Goal: Task Accomplishment & Management: Complete application form

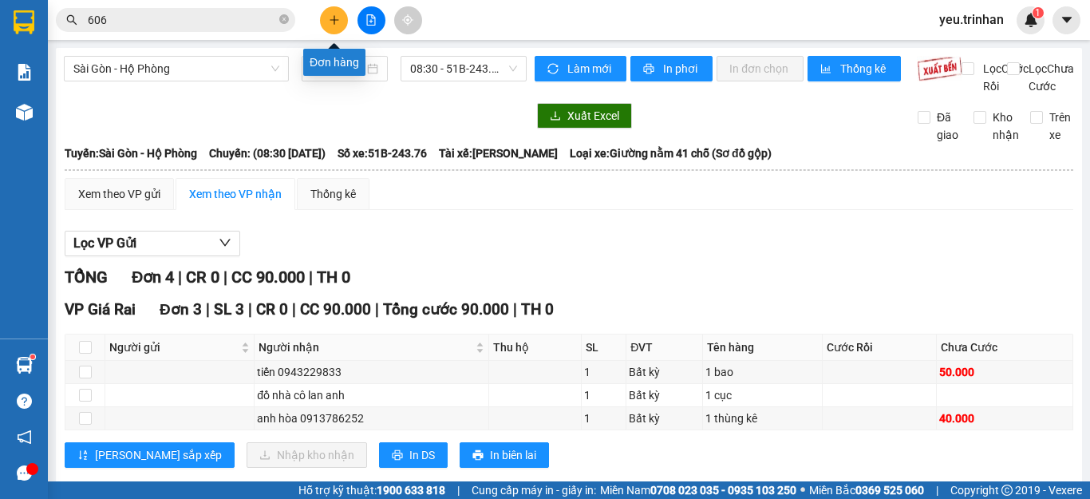
click at [338, 22] on icon "plus" at bounding box center [334, 19] width 11 height 11
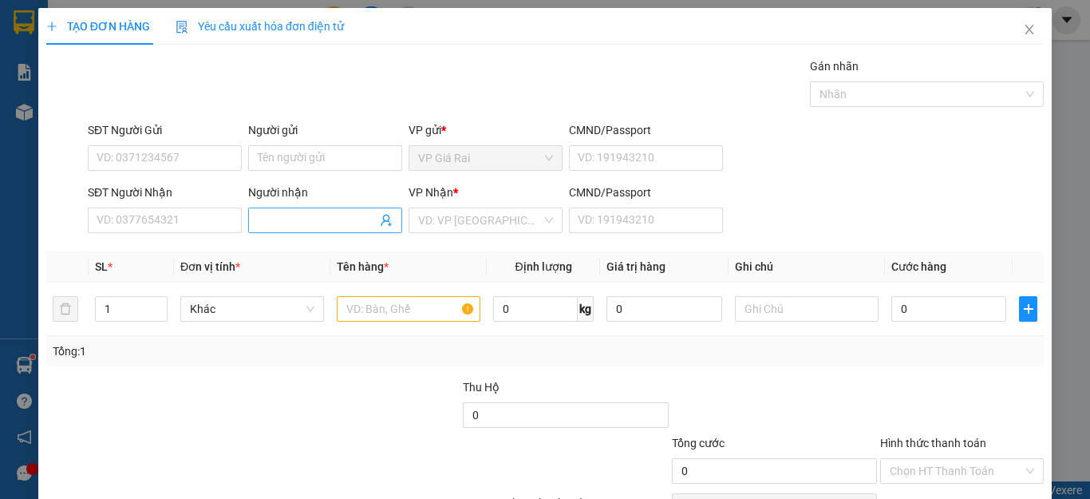
click at [349, 220] on input "Người nhận" at bounding box center [317, 221] width 119 height 18
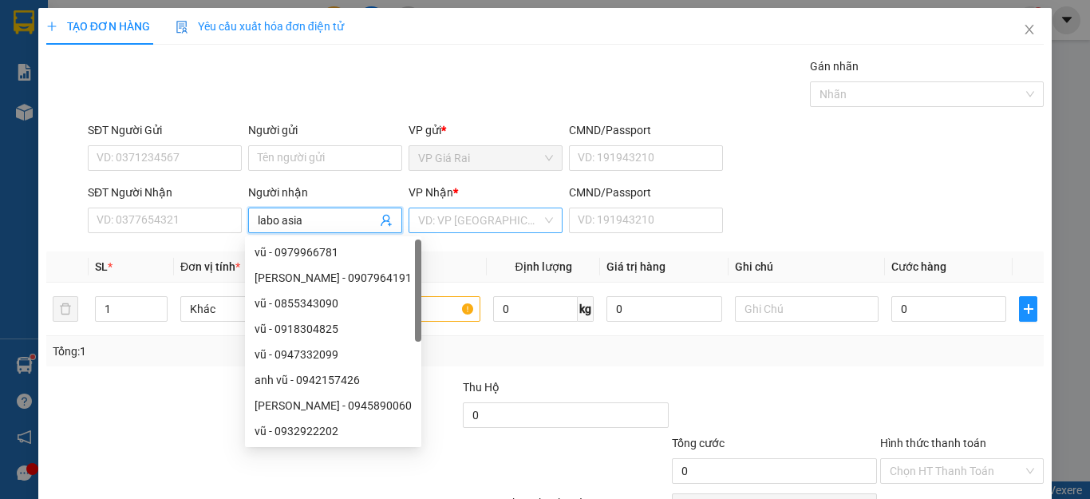
type input "labo asia"
click at [508, 227] on input "search" at bounding box center [480, 220] width 124 height 24
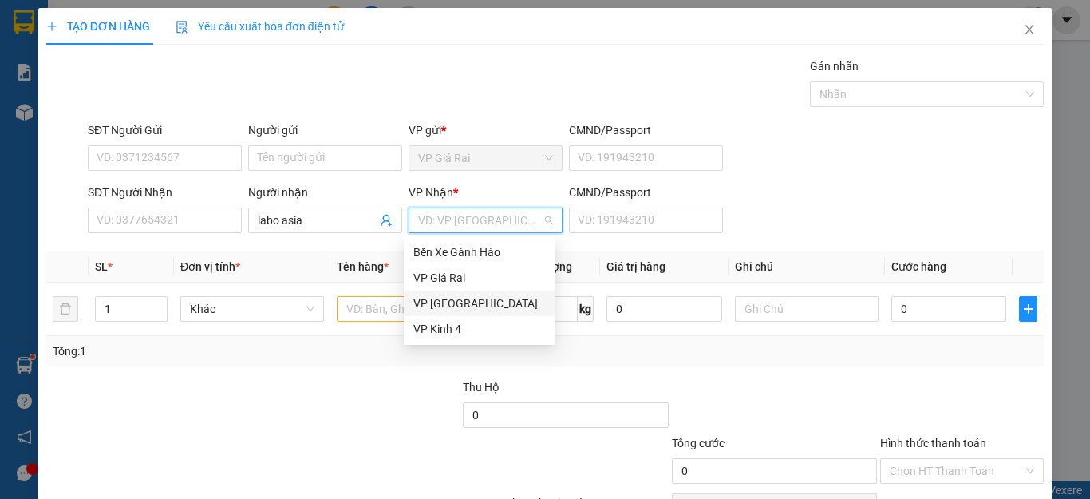
click at [430, 303] on div "VP [GEOGRAPHIC_DATA]" at bounding box center [479, 304] width 133 height 18
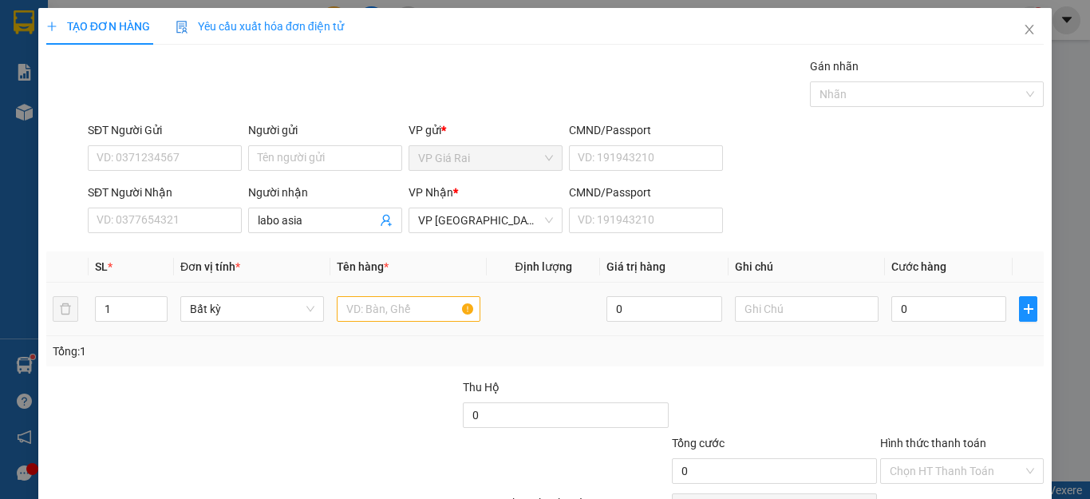
click at [386, 322] on div at bounding box center [409, 309] width 144 height 32
click at [383, 318] on input "text" at bounding box center [409, 309] width 144 height 26
type input "rang"
click at [909, 308] on input "0" at bounding box center [949, 309] width 115 height 26
type input "2"
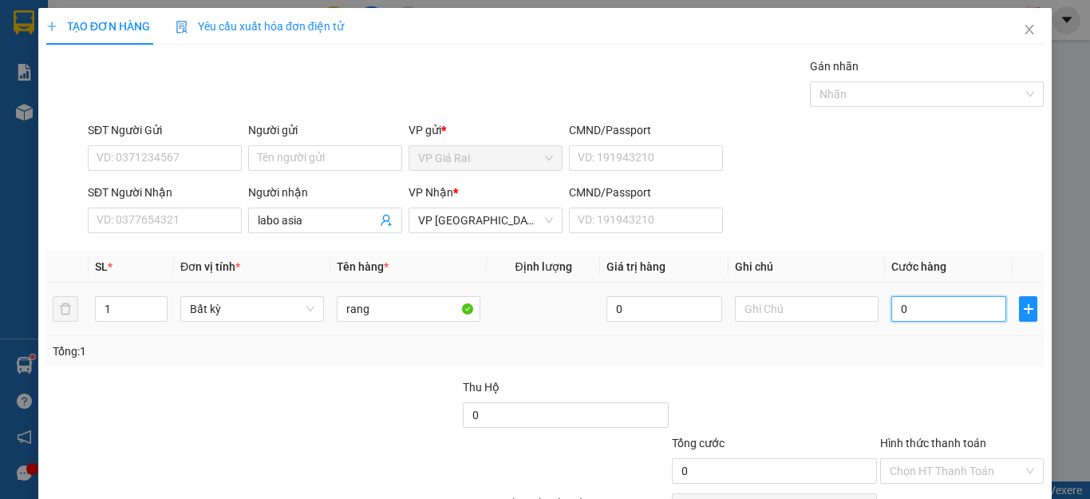
type input "2"
type input "20"
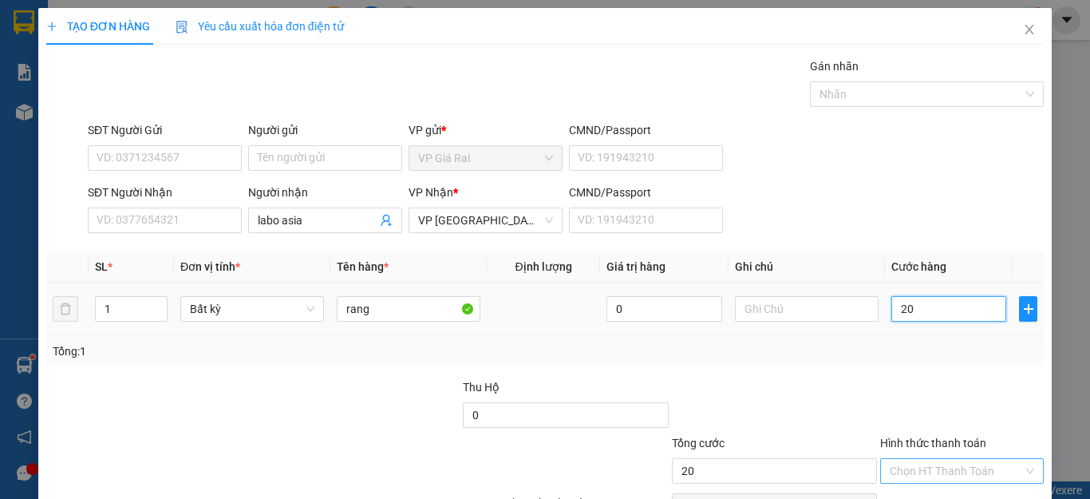
scroll to position [92, 0]
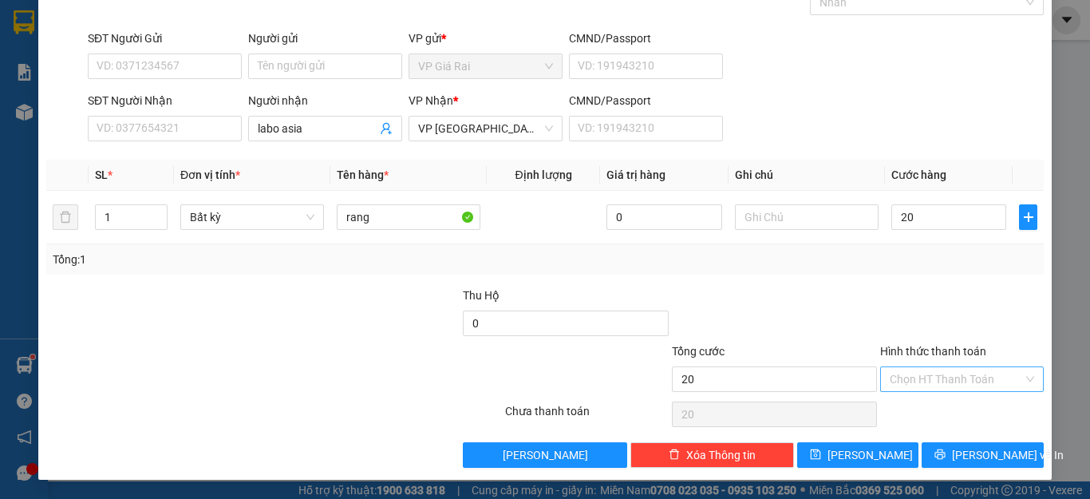
type input "20.000"
drag, startPoint x: 942, startPoint y: 369, endPoint x: 917, endPoint y: 425, distance: 61.8
click at [943, 371] on input "Hình thức thanh toán" at bounding box center [956, 379] width 133 height 24
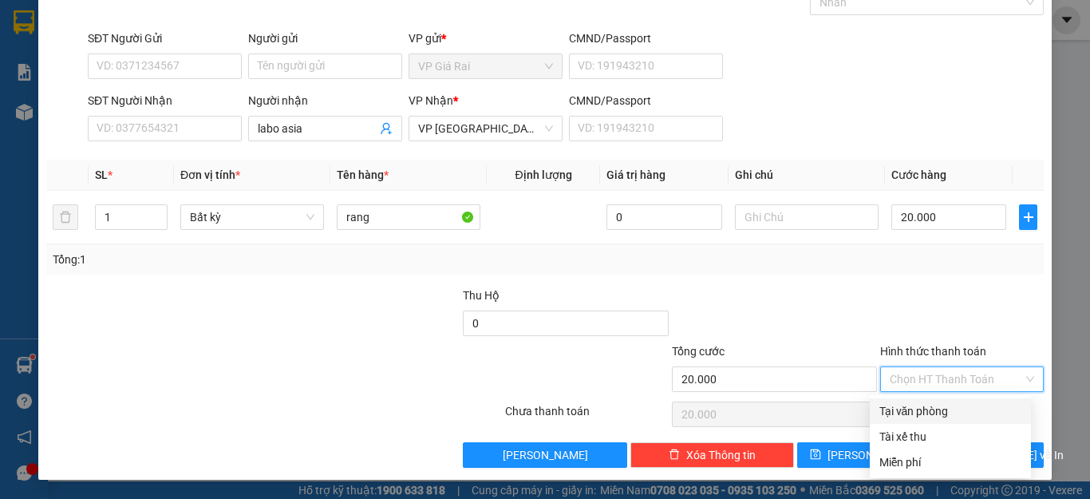
drag, startPoint x: 923, startPoint y: 415, endPoint x: 943, endPoint y: 437, distance: 29.9
click at [924, 414] on div "Tại văn phòng" at bounding box center [951, 411] width 142 height 18
type input "0"
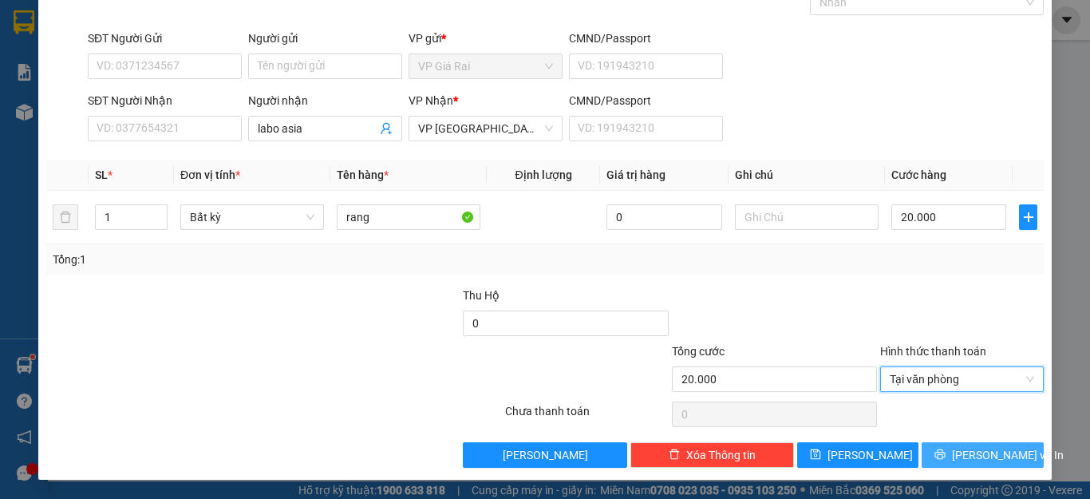
click at [948, 446] on button "[PERSON_NAME] và In" at bounding box center [983, 455] width 122 height 26
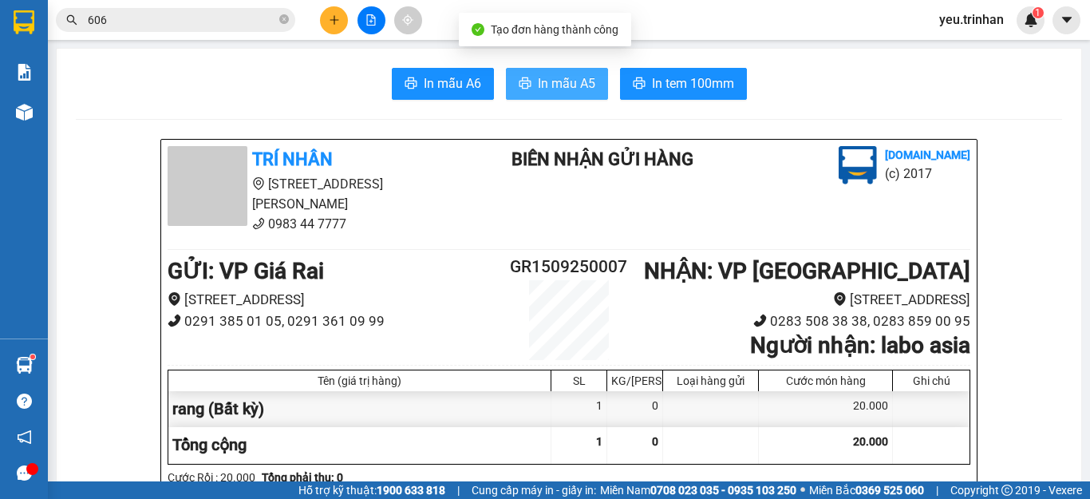
click at [530, 73] on button "In mẫu A5" at bounding box center [557, 84] width 102 height 32
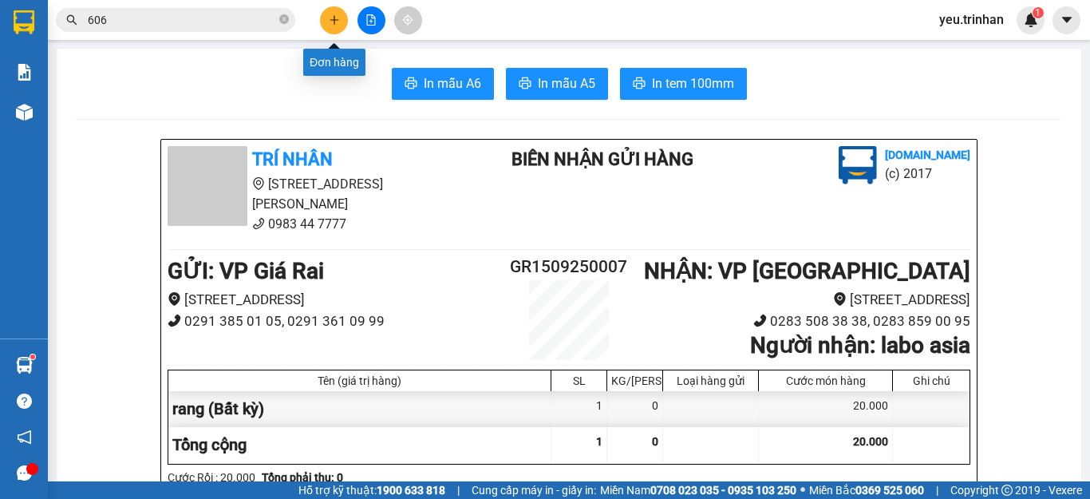
click at [340, 23] on button at bounding box center [334, 20] width 28 height 28
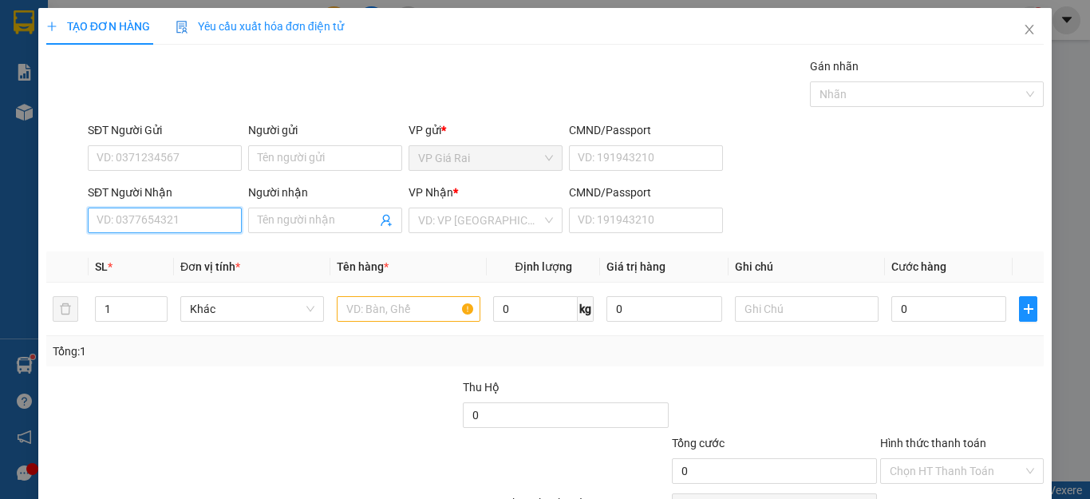
click at [181, 219] on input "SĐT Người Nhận" at bounding box center [165, 221] width 154 height 26
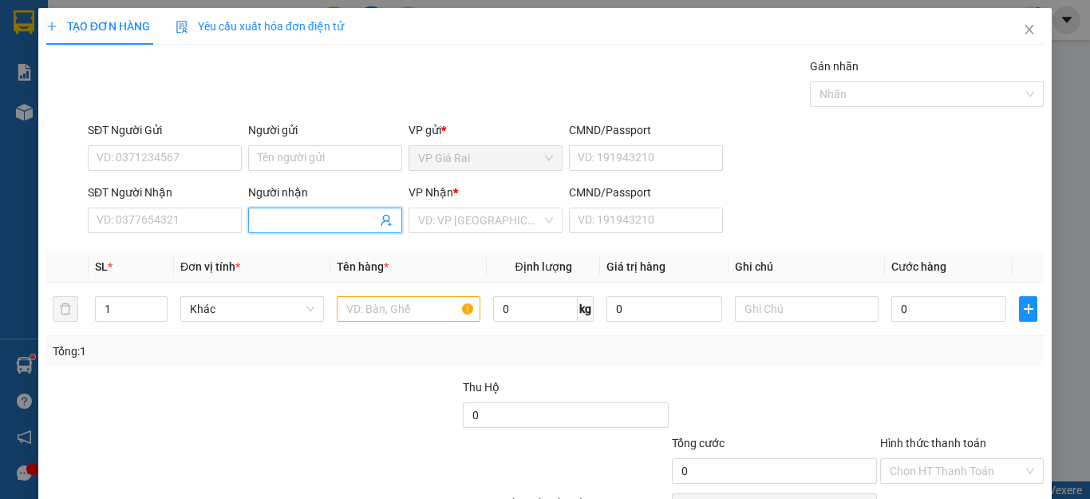
click at [333, 220] on input "Người nhận" at bounding box center [317, 221] width 119 height 18
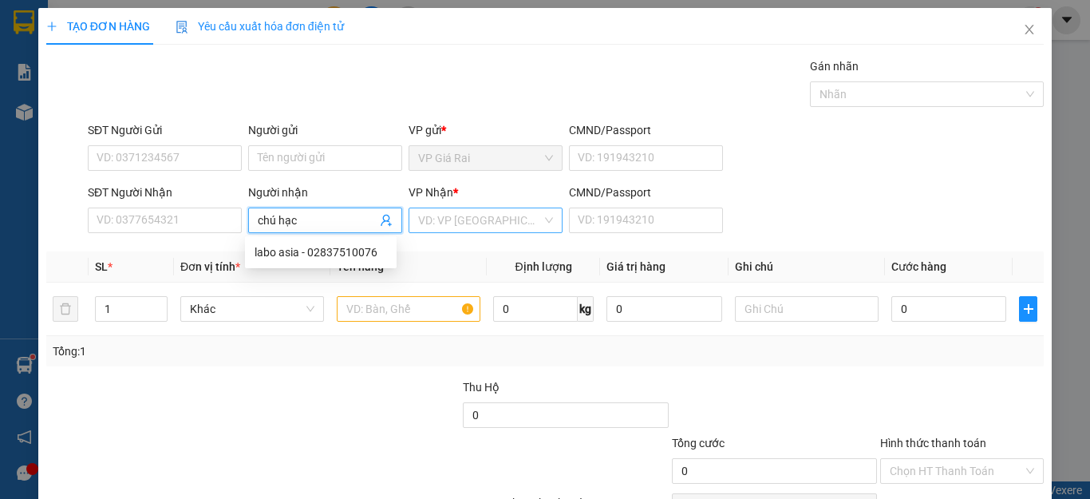
type input "chú hạc"
drag, startPoint x: 452, startPoint y: 219, endPoint x: 461, endPoint y: 249, distance: 31.8
click at [453, 219] on input "search" at bounding box center [480, 220] width 124 height 24
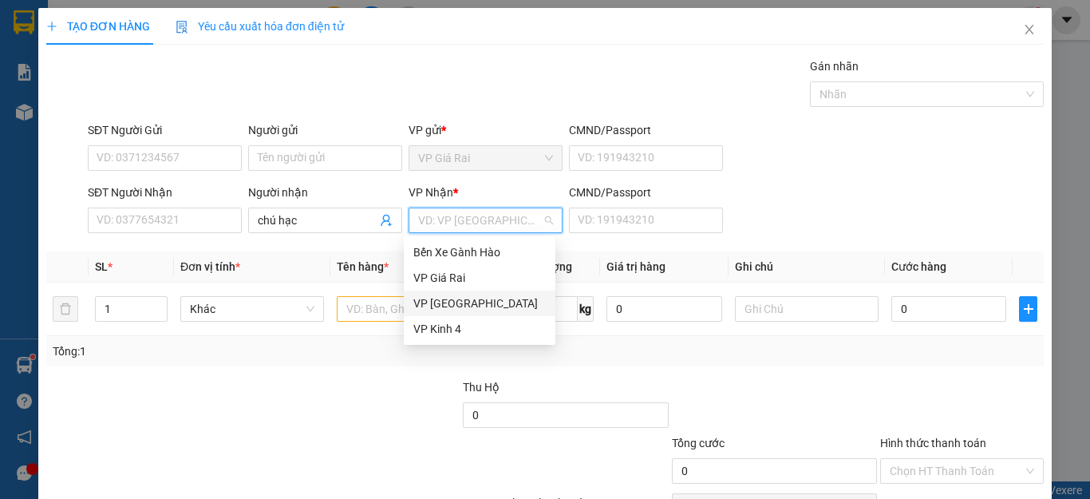
click at [426, 300] on div "VP [GEOGRAPHIC_DATA]" at bounding box center [479, 304] width 133 height 18
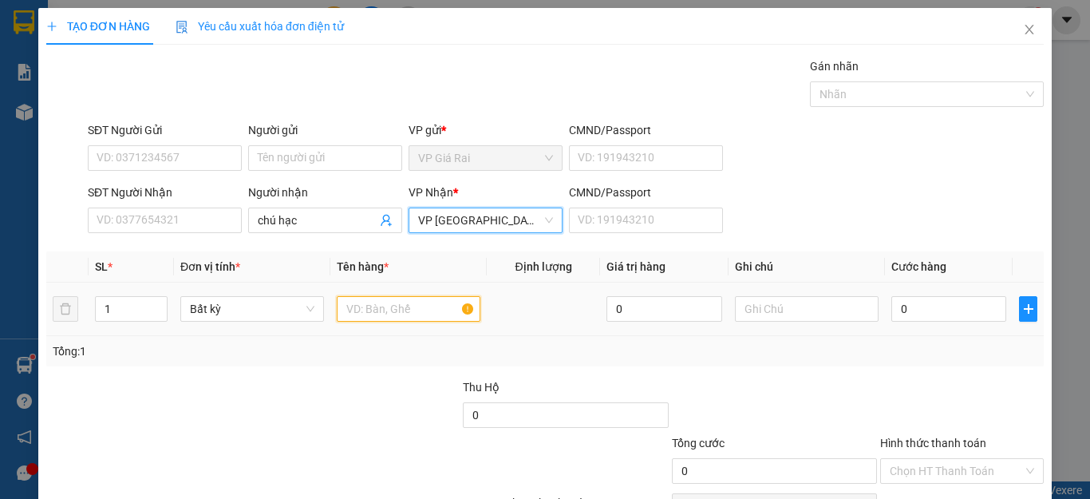
click at [375, 316] on input "text" at bounding box center [409, 309] width 144 height 26
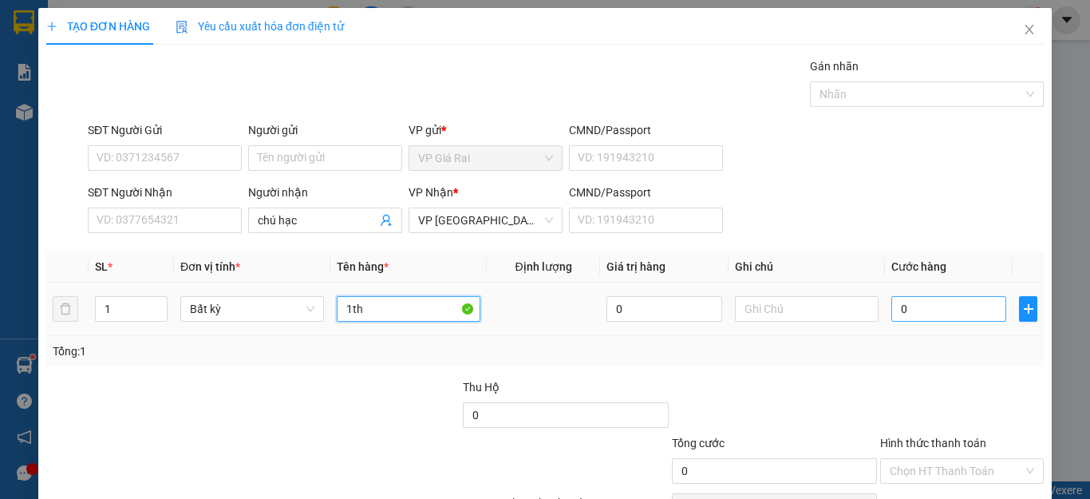
type input "1th"
click at [959, 301] on input "0" at bounding box center [949, 309] width 115 height 26
type input "4"
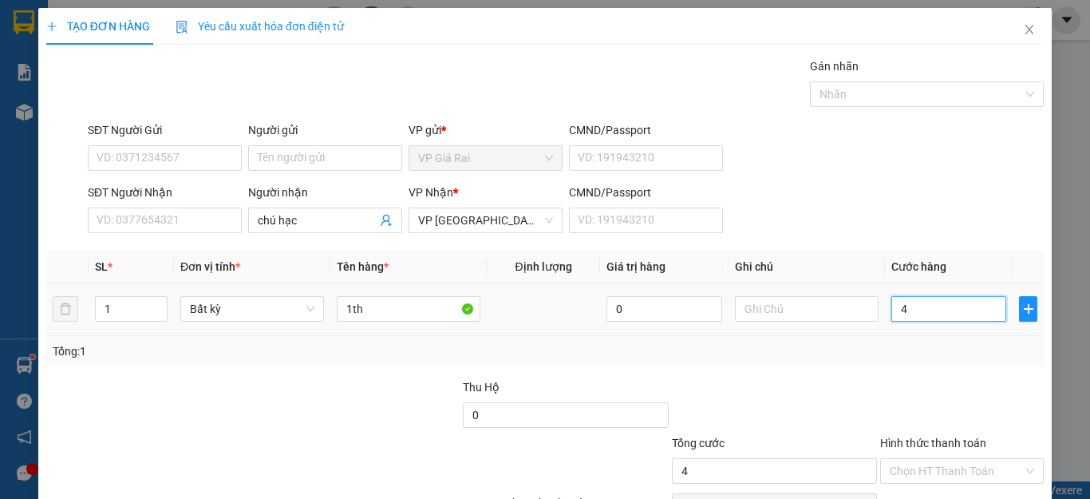
type input "40"
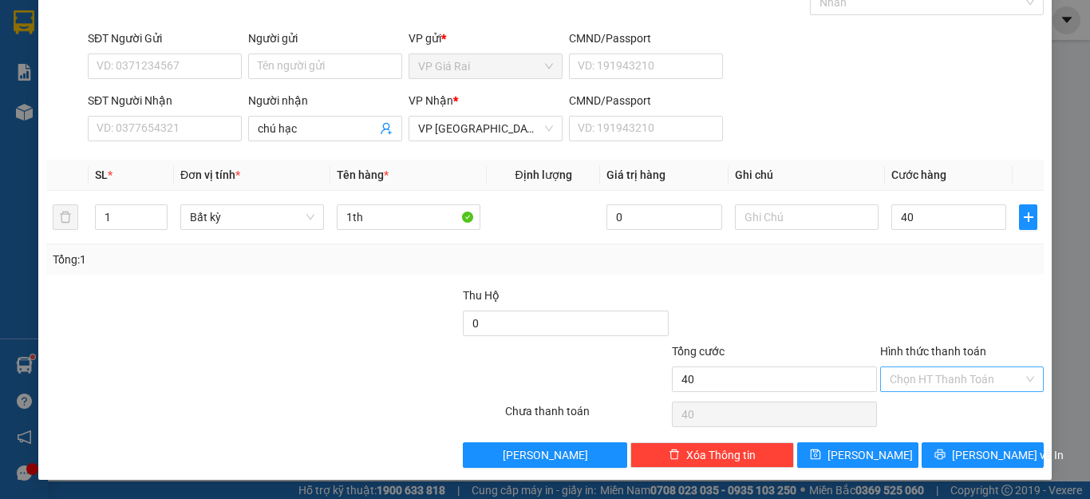
type input "40.000"
drag, startPoint x: 913, startPoint y: 379, endPoint x: 919, endPoint y: 394, distance: 15.4
click at [913, 380] on input "Hình thức thanh toán" at bounding box center [956, 379] width 133 height 24
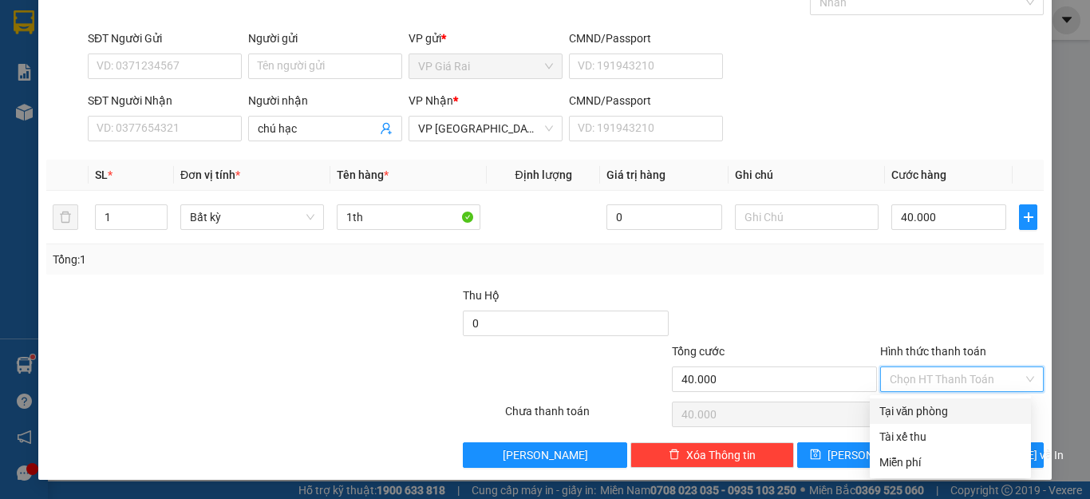
drag, startPoint x: 920, startPoint y: 402, endPoint x: 940, endPoint y: 432, distance: 36.8
click at [923, 403] on div "Tại văn phòng" at bounding box center [950, 411] width 161 height 26
type input "0"
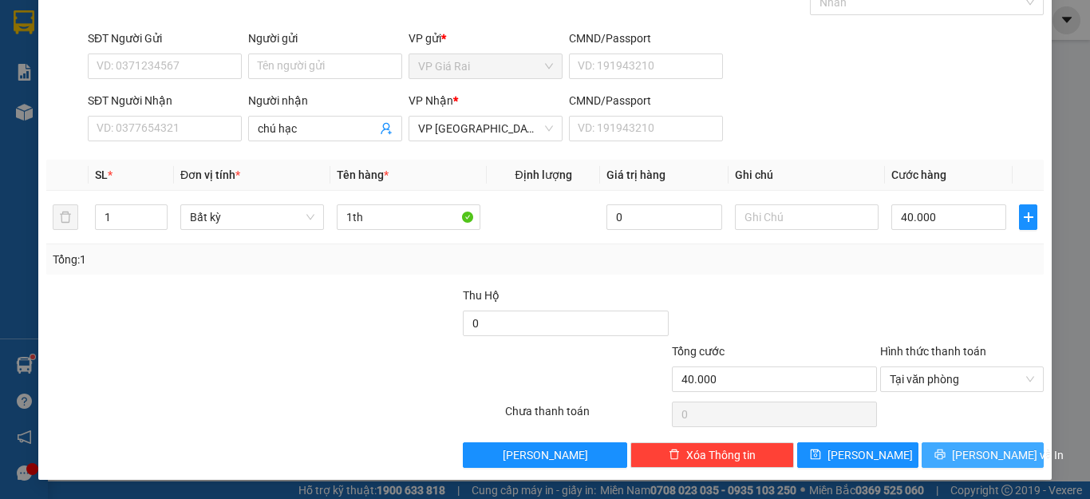
click at [949, 443] on button "[PERSON_NAME] và In" at bounding box center [983, 455] width 122 height 26
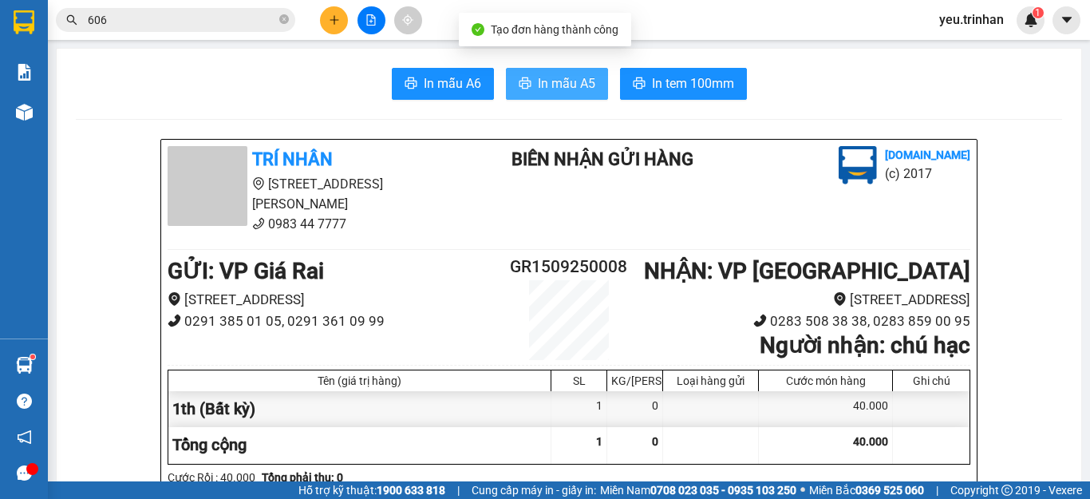
click at [530, 81] on button "In mẫu A5" at bounding box center [557, 84] width 102 height 32
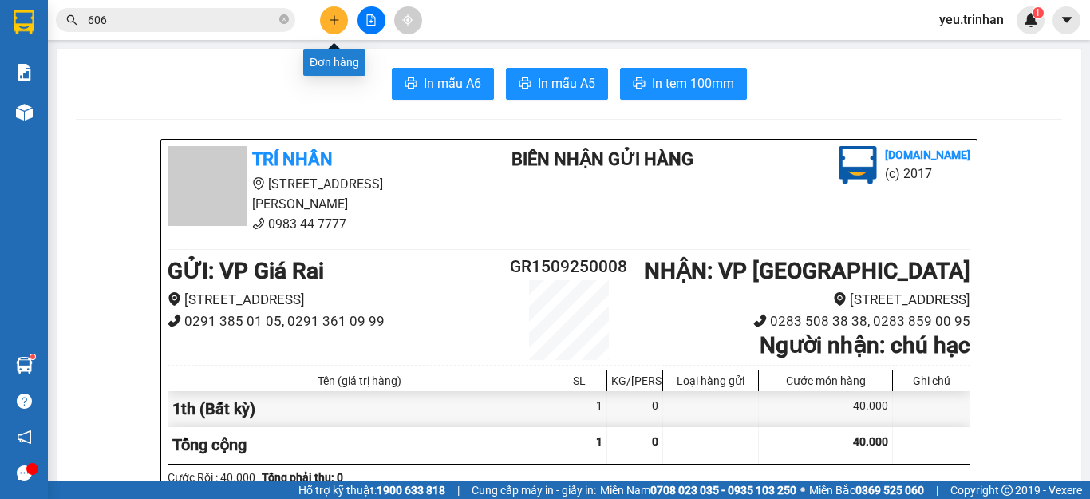
click at [323, 14] on button at bounding box center [334, 20] width 28 height 28
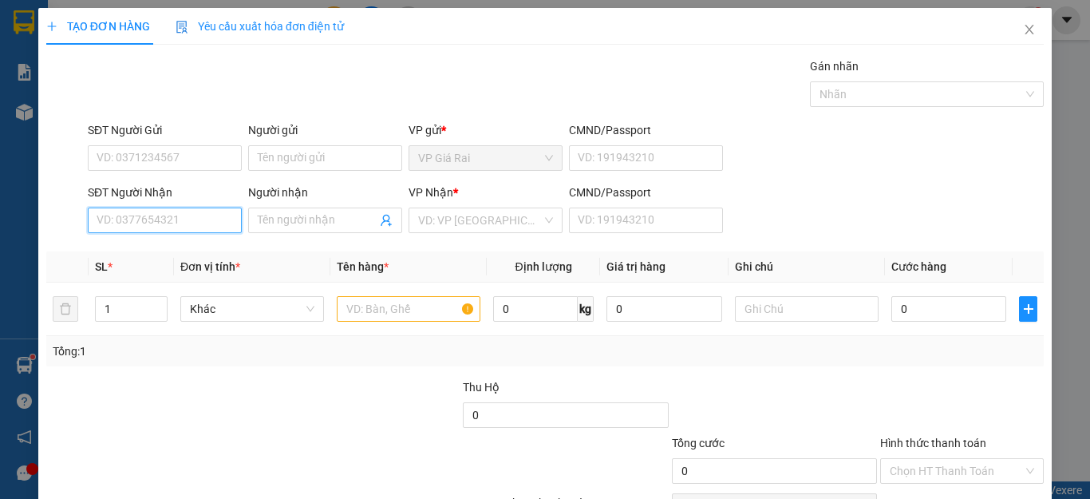
click at [160, 227] on input "SĐT Người Nhận" at bounding box center [165, 221] width 154 height 26
click at [180, 253] on div "0827574968 - [PERSON_NAME]" at bounding box center [175, 252] width 157 height 18
type input "0827574968"
type input "thien phúc"
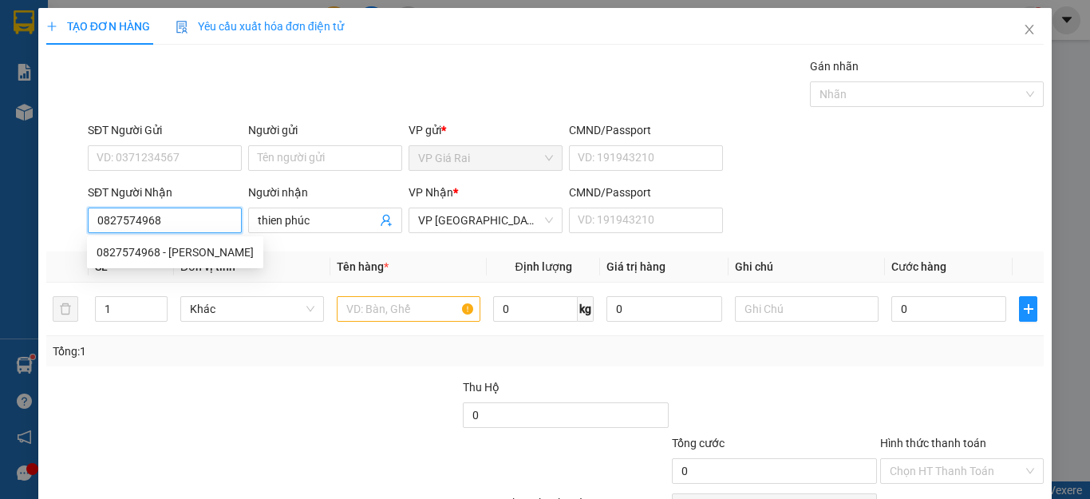
type input "40.000"
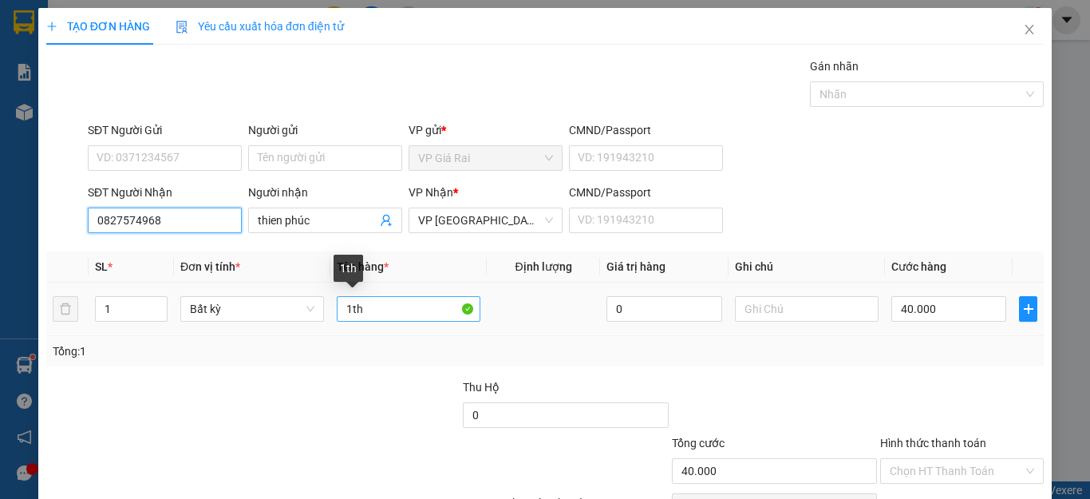
type input "0827574968"
click at [378, 310] on input "1th" at bounding box center [409, 309] width 144 height 26
click at [217, 318] on tr "1 Bất kỳ 1th 0 40.000" at bounding box center [545, 309] width 998 height 53
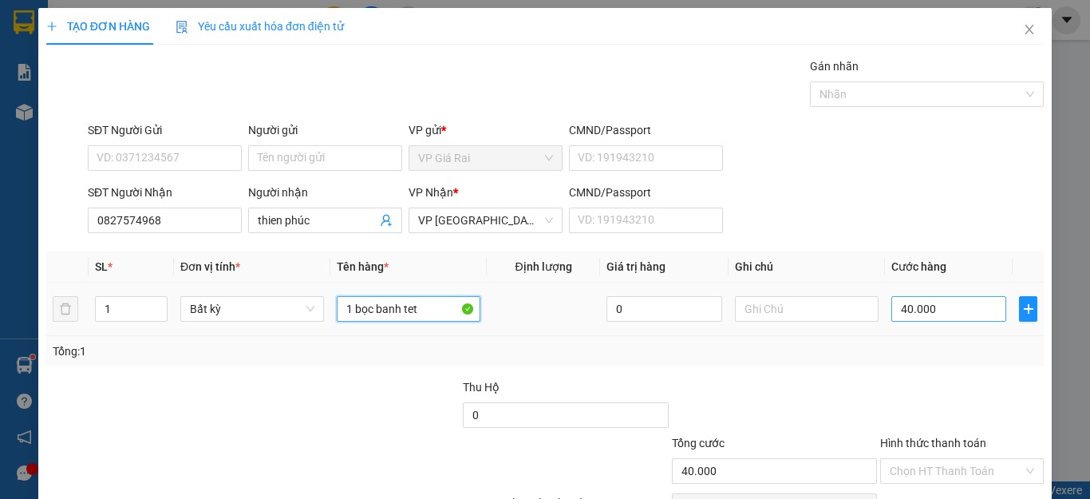
type input "1 bọc banh tet"
click at [925, 313] on input "40.000" at bounding box center [949, 309] width 115 height 26
type input "2"
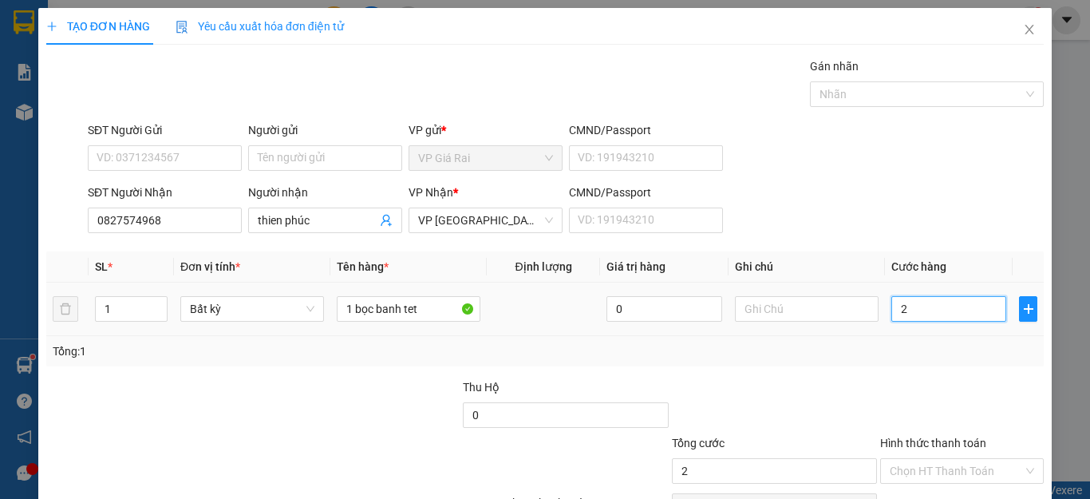
type input "20"
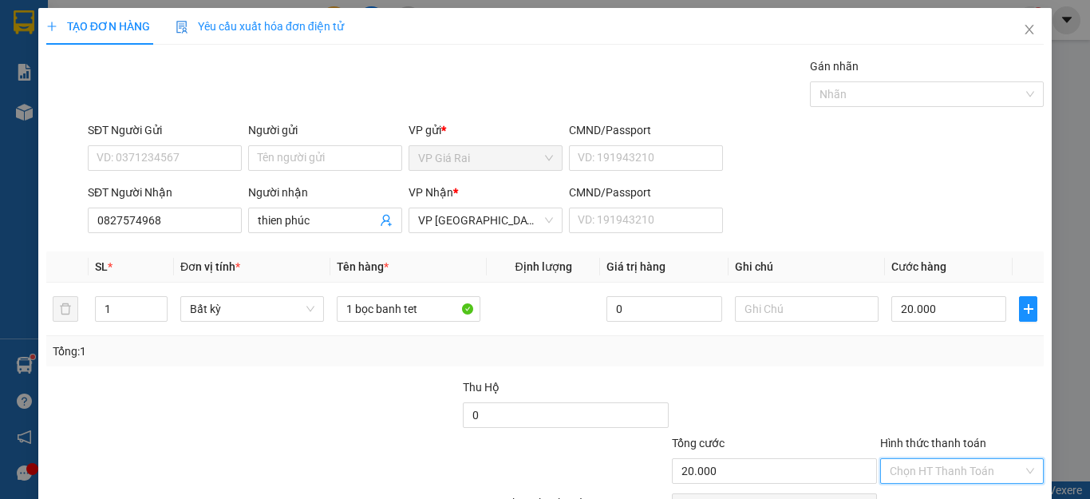
click at [927, 459] on input "Hình thức thanh toán" at bounding box center [956, 471] width 133 height 24
click at [927, 494] on div "Tại văn phòng" at bounding box center [951, 503] width 142 height 18
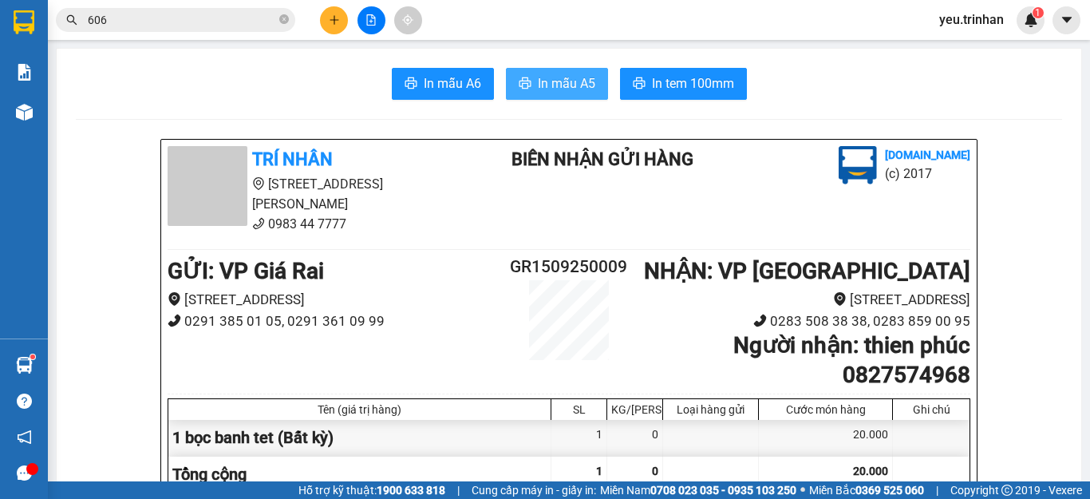
click at [554, 73] on span "In mẫu A5" at bounding box center [566, 83] width 57 height 20
click at [330, 19] on icon "plus" at bounding box center [334, 19] width 11 height 11
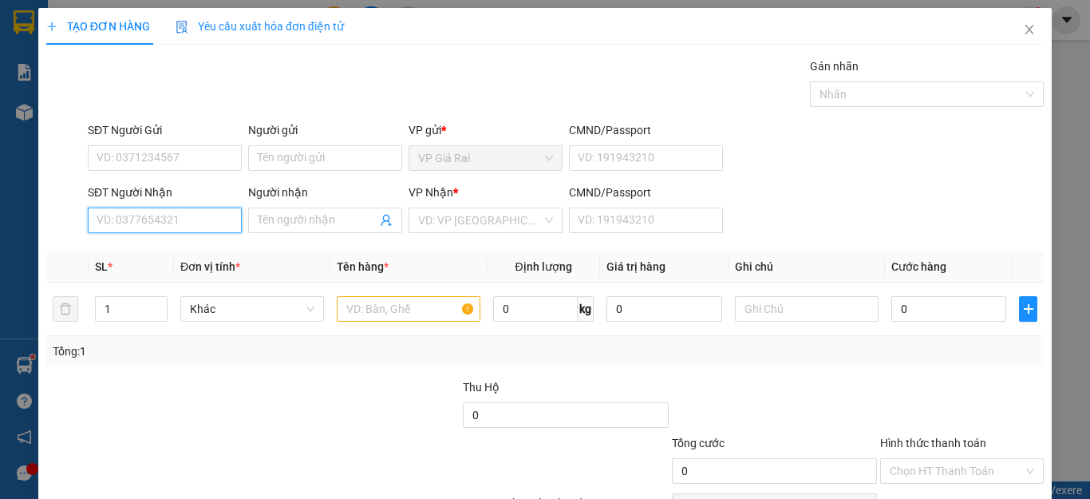
click at [174, 224] on input "SĐT Người Nhận" at bounding box center [165, 221] width 154 height 26
click at [180, 226] on input "SĐT Người Nhận" at bounding box center [165, 221] width 154 height 26
type input "0931409286"
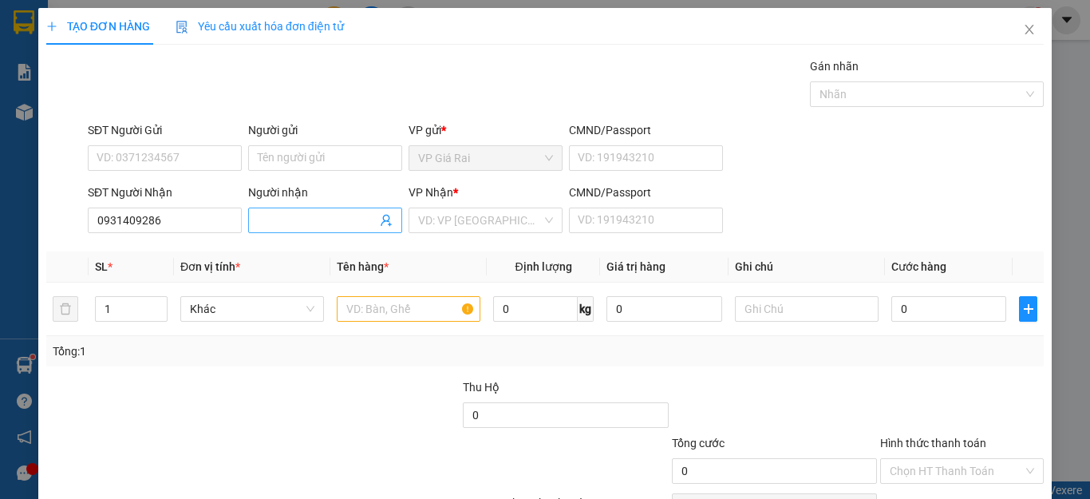
click at [289, 222] on input "Người nhận" at bounding box center [317, 221] width 119 height 18
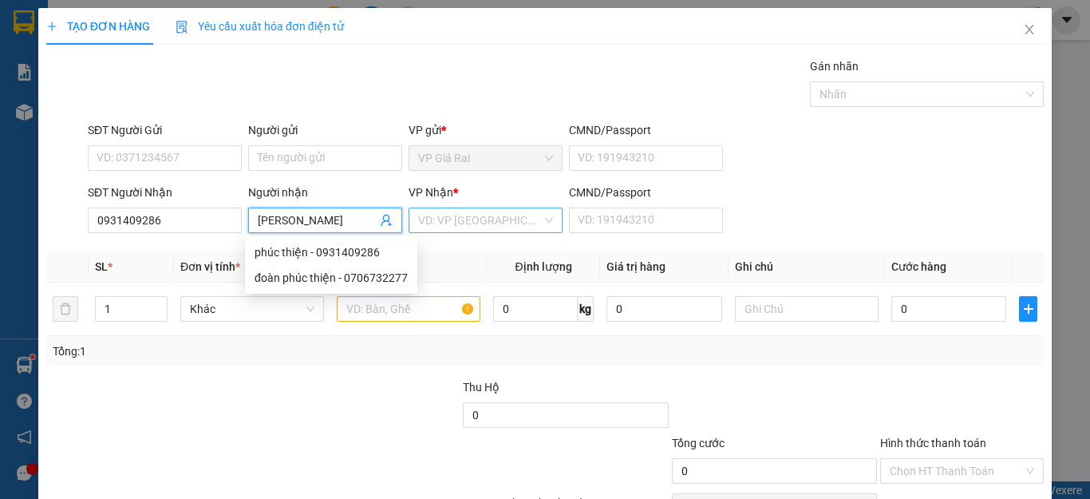
type input "[PERSON_NAME]"
drag, startPoint x: 469, startPoint y: 219, endPoint x: 457, endPoint y: 224, distance: 13.9
click at [465, 220] on input "search" at bounding box center [480, 220] width 124 height 24
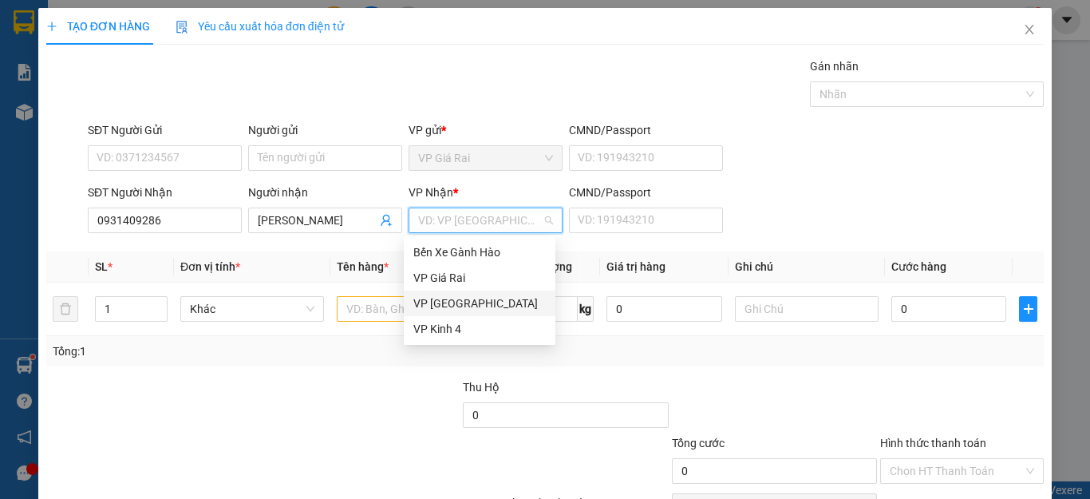
click at [425, 299] on div "VP [GEOGRAPHIC_DATA]" at bounding box center [479, 304] width 133 height 18
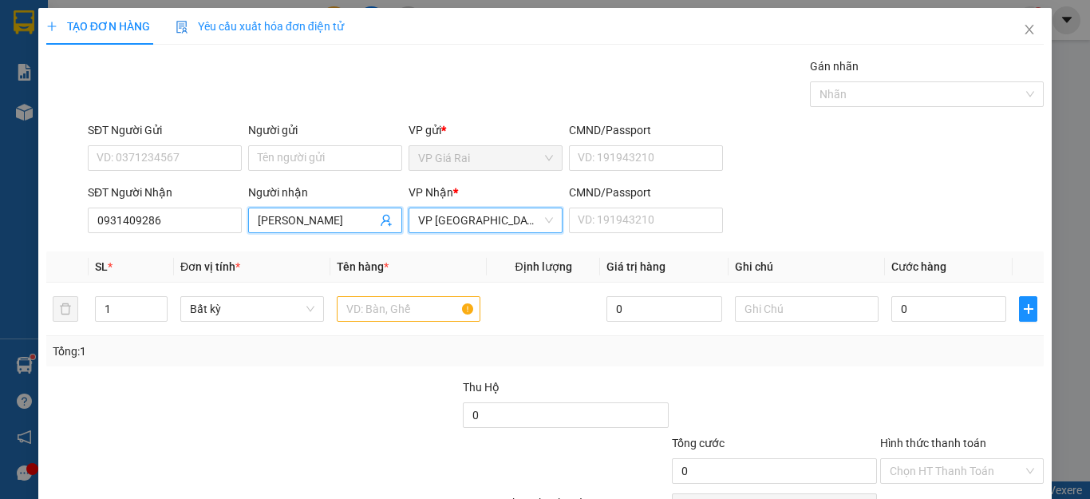
click at [328, 227] on input "[PERSON_NAME]" at bounding box center [317, 221] width 119 height 18
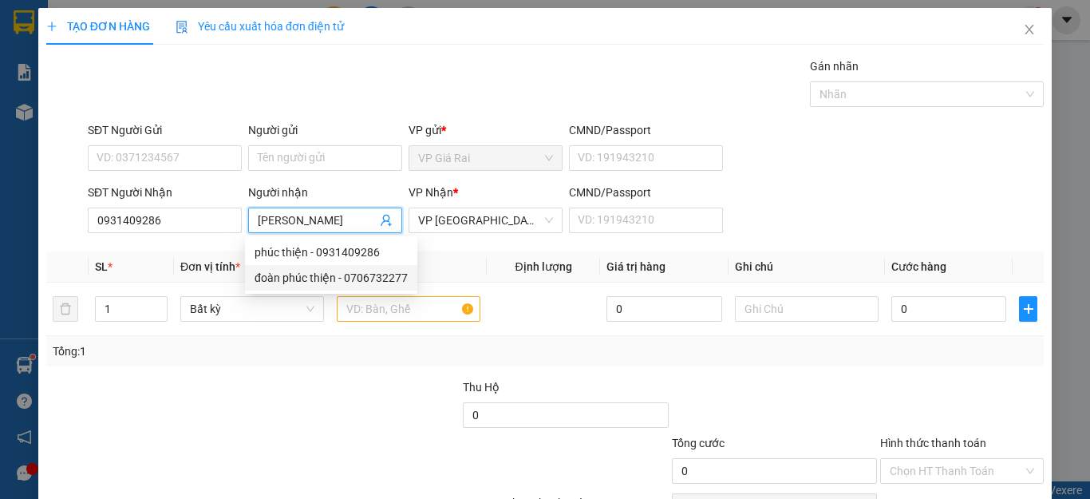
click at [333, 358] on div "Tổng: 1" at bounding box center [238, 351] width 370 height 18
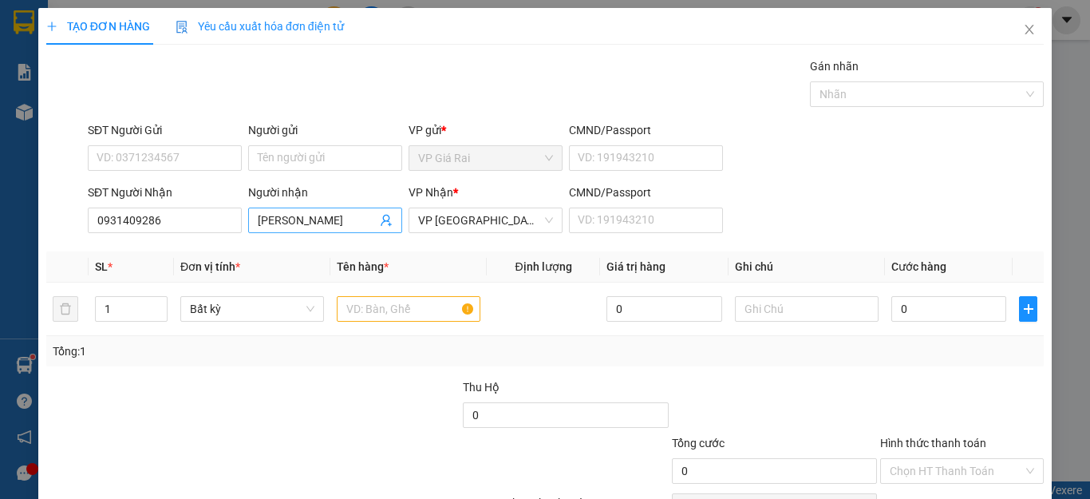
click at [318, 222] on input "[PERSON_NAME]" at bounding box center [317, 221] width 119 height 18
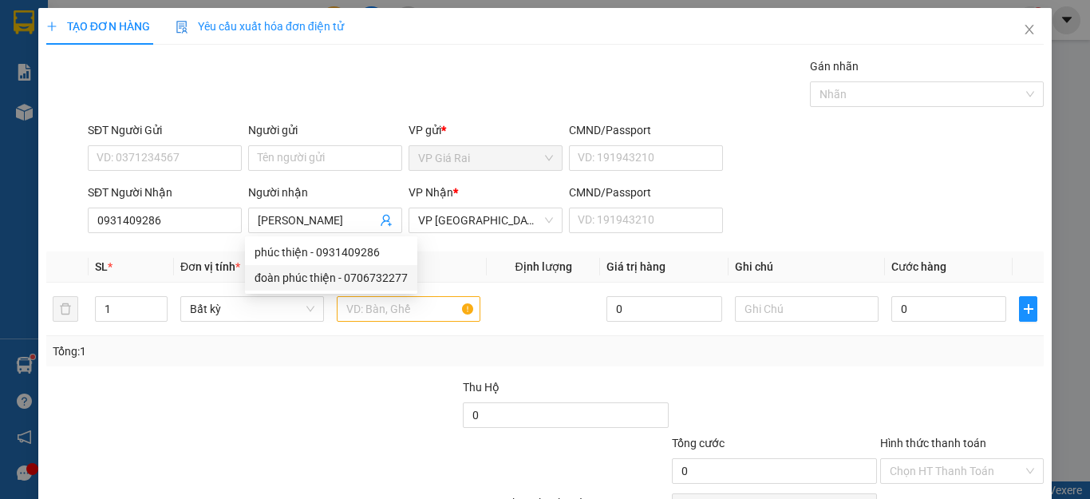
drag, startPoint x: 309, startPoint y: 347, endPoint x: 368, endPoint y: 265, distance: 101.2
click at [317, 340] on div "Tổng: 1" at bounding box center [545, 351] width 998 height 30
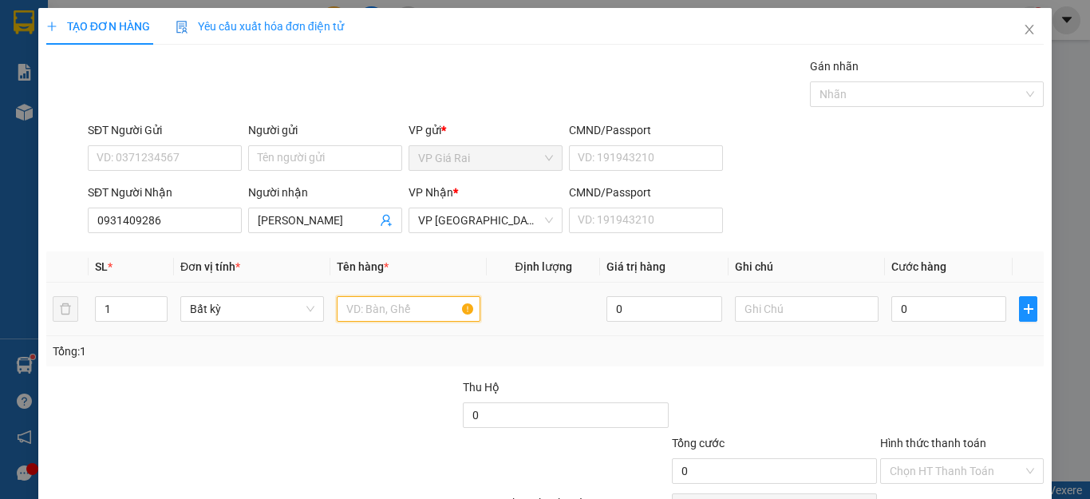
click at [366, 312] on input "text" at bounding box center [409, 309] width 144 height 26
type input "1 túi"
click at [915, 296] on input "0" at bounding box center [949, 309] width 115 height 26
type input "3"
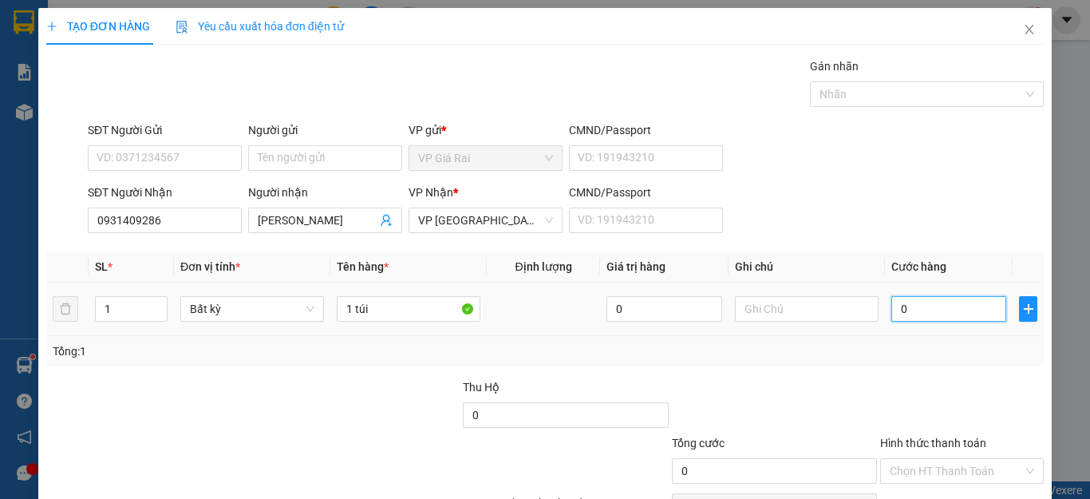
type input "3"
type input "30"
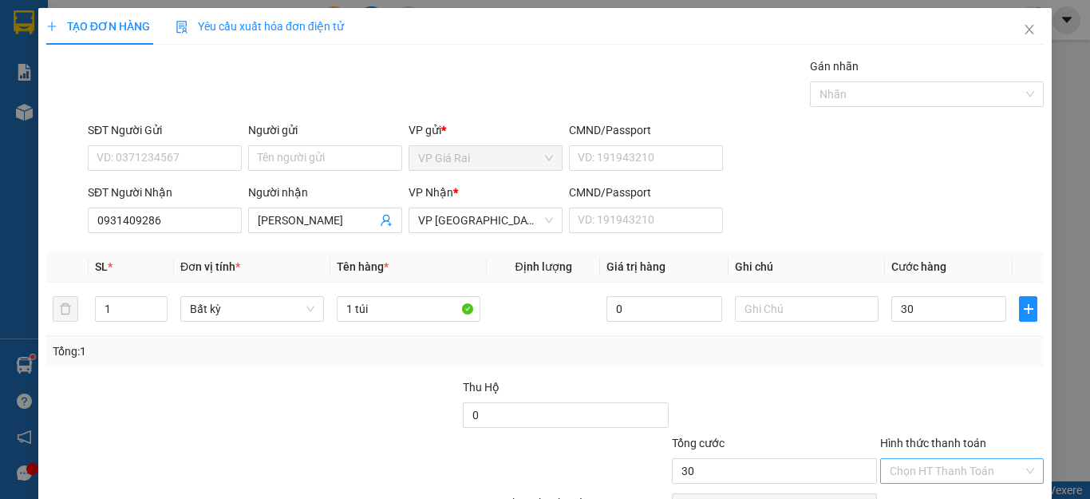
type input "30.000"
drag, startPoint x: 896, startPoint y: 378, endPoint x: 903, endPoint y: 422, distance: 44.4
click at [897, 459] on input "Hình thức thanh toán" at bounding box center [956, 471] width 133 height 24
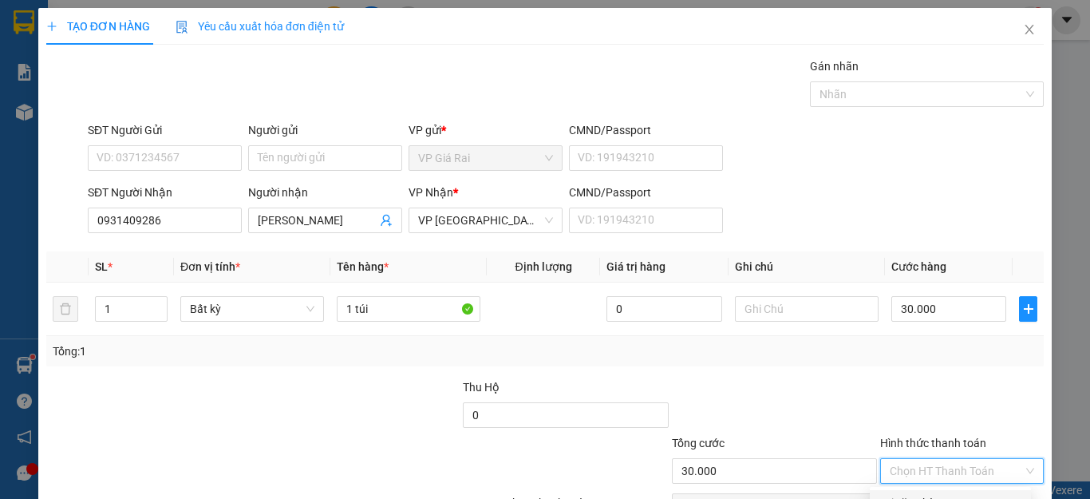
click at [905, 494] on div "Tại văn phòng" at bounding box center [951, 503] width 142 height 18
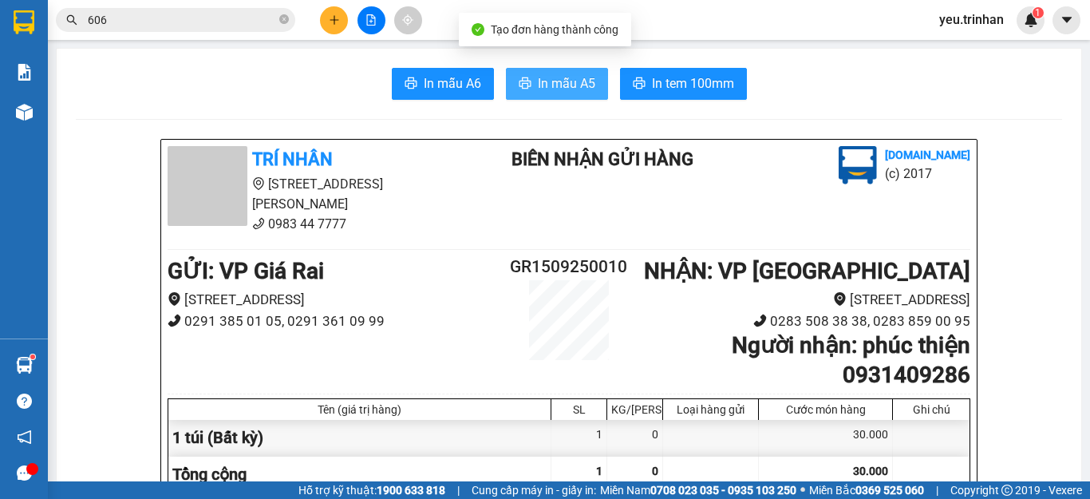
click at [528, 77] on button "In mẫu A5" at bounding box center [557, 84] width 102 height 32
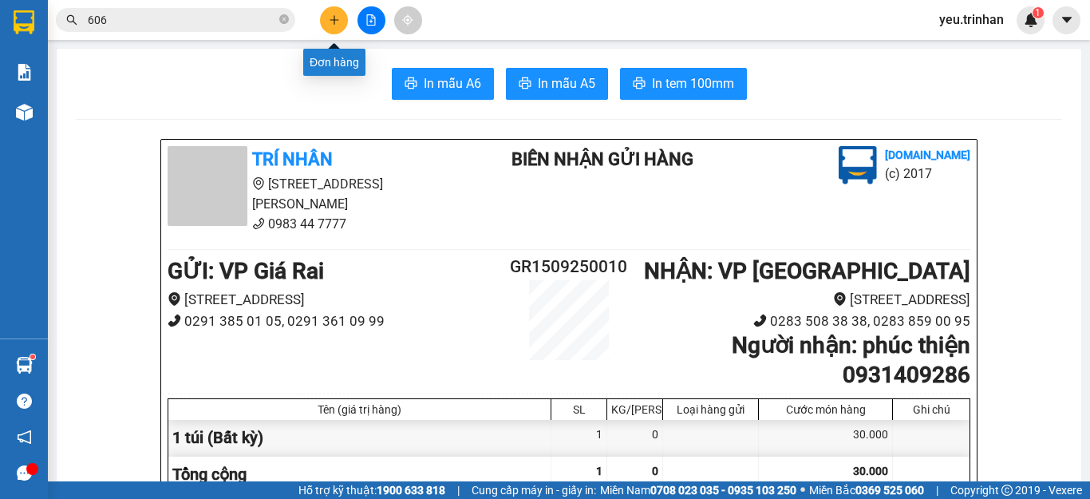
click at [334, 20] on icon "plus" at bounding box center [334, 19] width 9 height 1
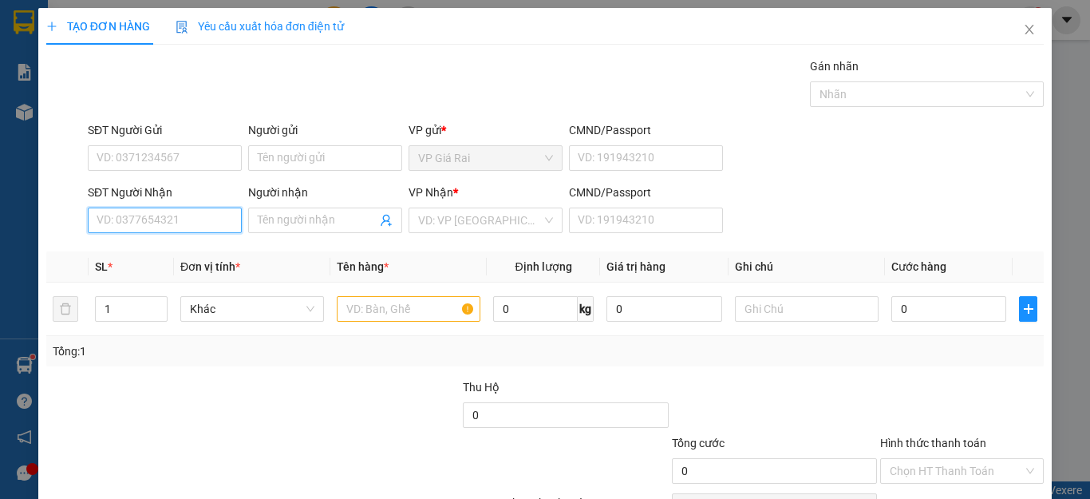
click at [204, 213] on input "SĐT Người Nhận" at bounding box center [165, 221] width 154 height 26
click at [295, 220] on input "Người nhận" at bounding box center [317, 221] width 119 height 18
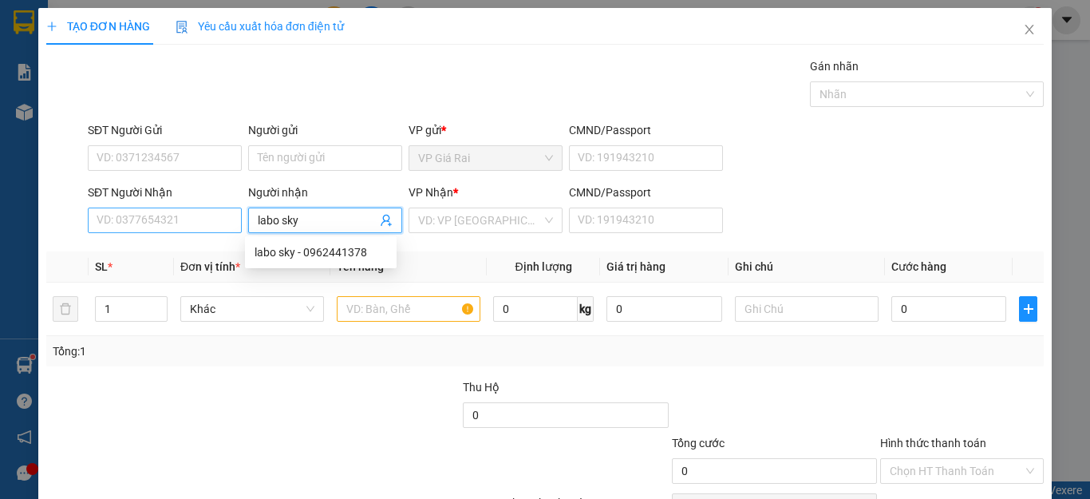
type input "labo sky"
click at [182, 221] on input "SĐT Người Nhận" at bounding box center [165, 221] width 154 height 26
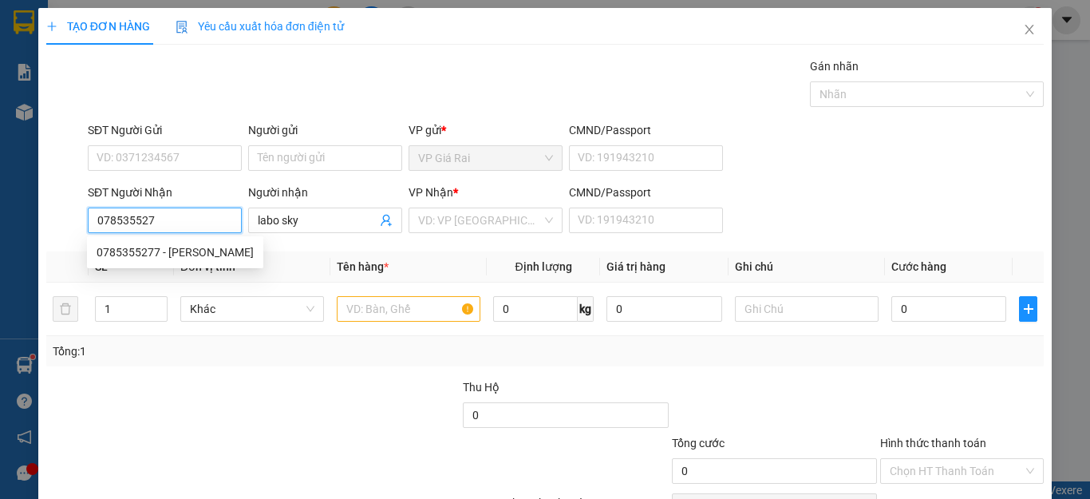
type input "0785355277"
click at [238, 253] on div "0785355277 - [PERSON_NAME]" at bounding box center [175, 252] width 157 height 18
type input "[PERSON_NAME]"
type input "60.000"
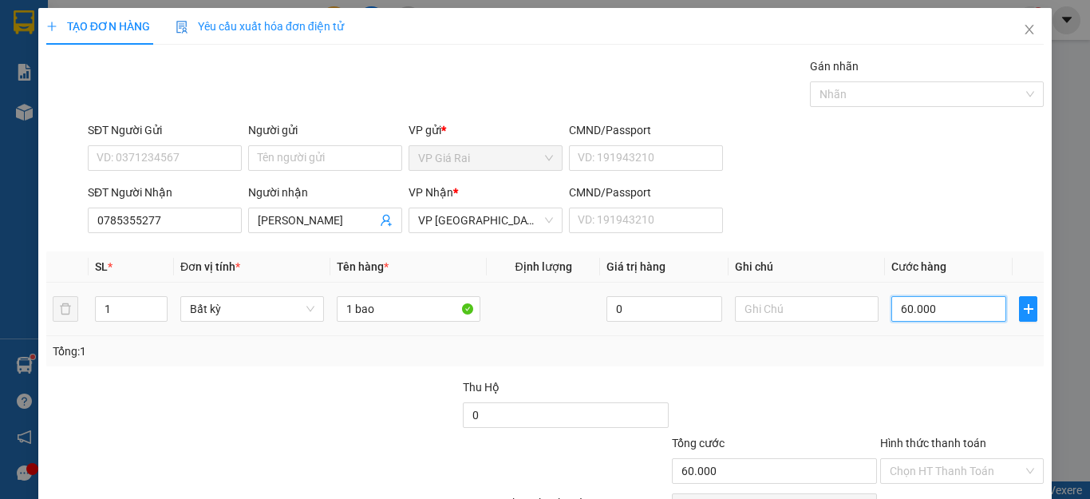
click at [906, 296] on input "60.000" at bounding box center [949, 309] width 115 height 26
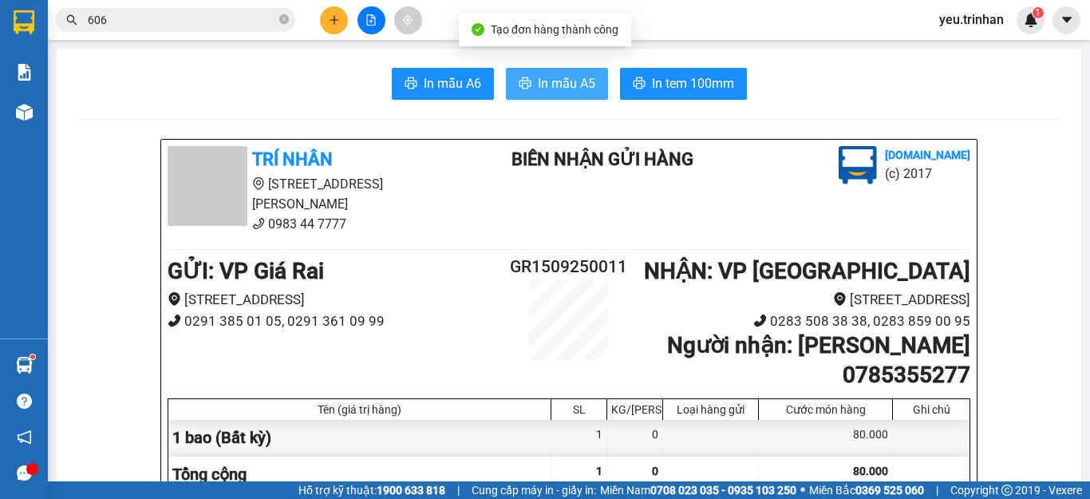
click at [549, 75] on span "In mẫu A5" at bounding box center [566, 83] width 57 height 20
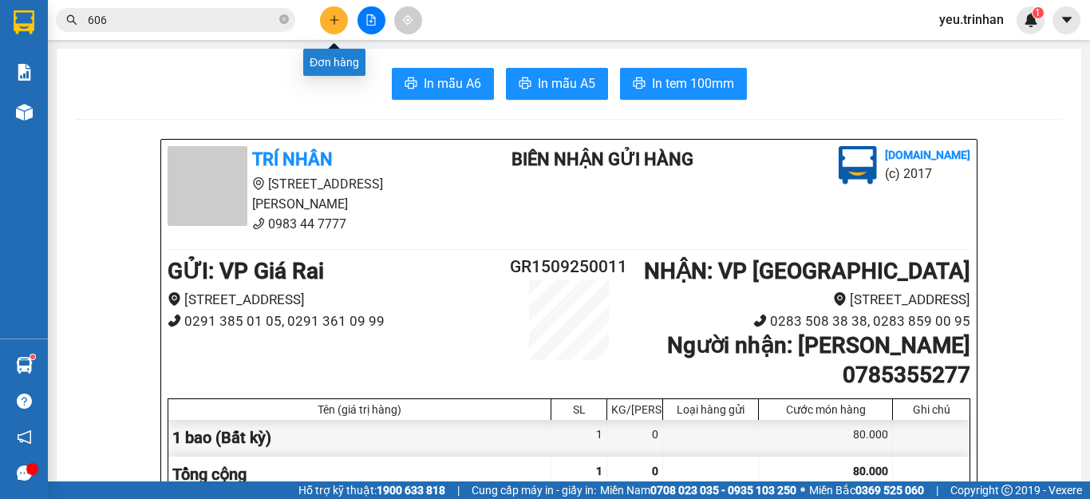
click at [334, 26] on button at bounding box center [334, 20] width 28 height 28
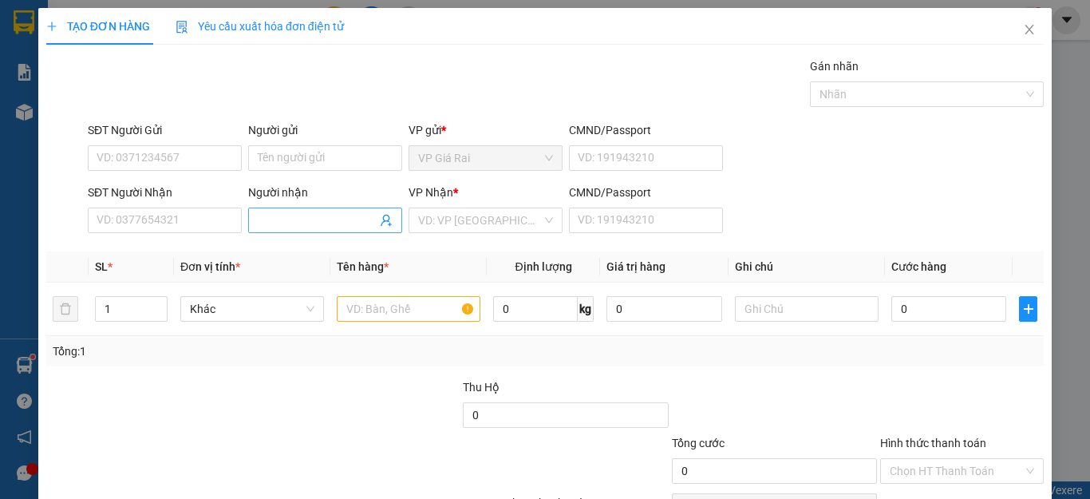
click at [283, 223] on input "Người nhận" at bounding box center [317, 221] width 119 height 18
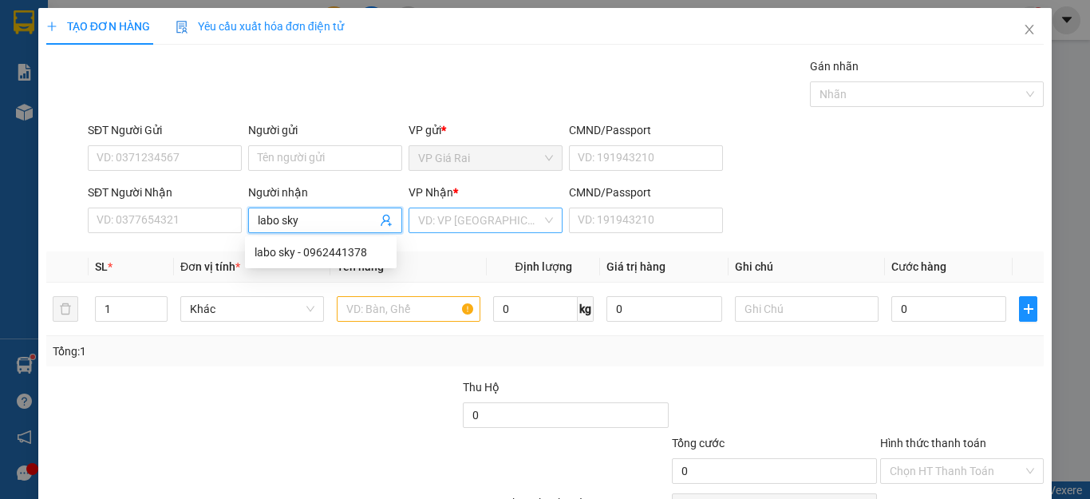
type input "labo sky"
click at [500, 221] on input "search" at bounding box center [480, 220] width 124 height 24
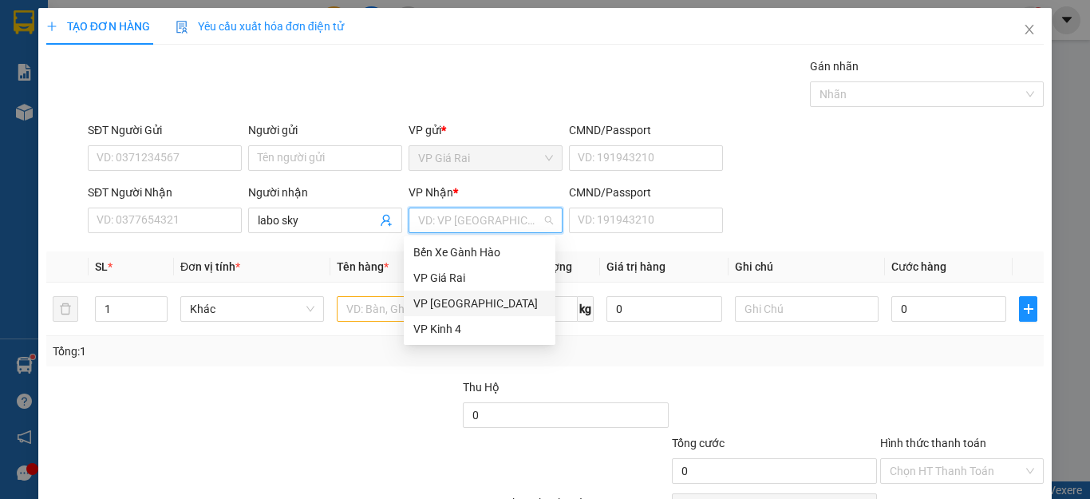
click at [440, 301] on div "VP [GEOGRAPHIC_DATA]" at bounding box center [479, 304] width 133 height 18
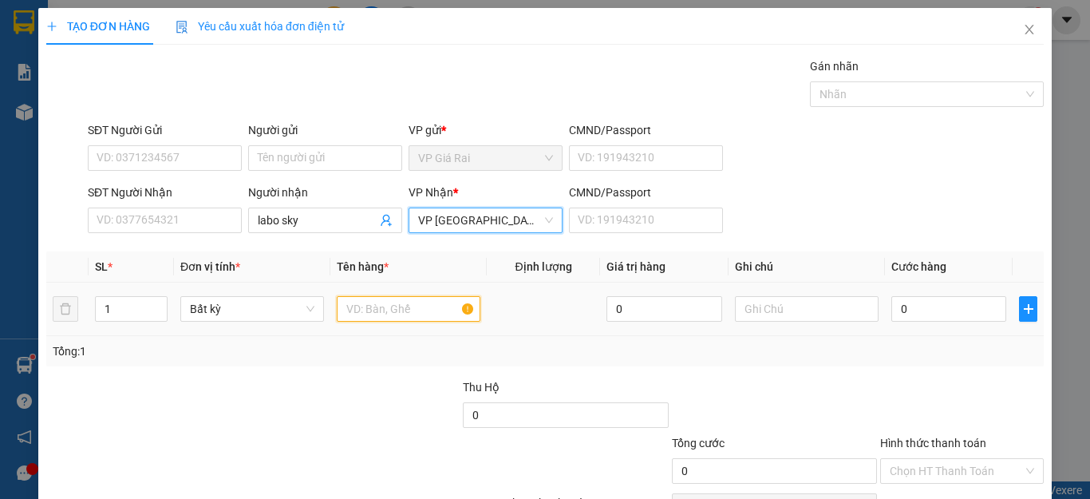
click at [370, 301] on input "text" at bounding box center [409, 309] width 144 height 26
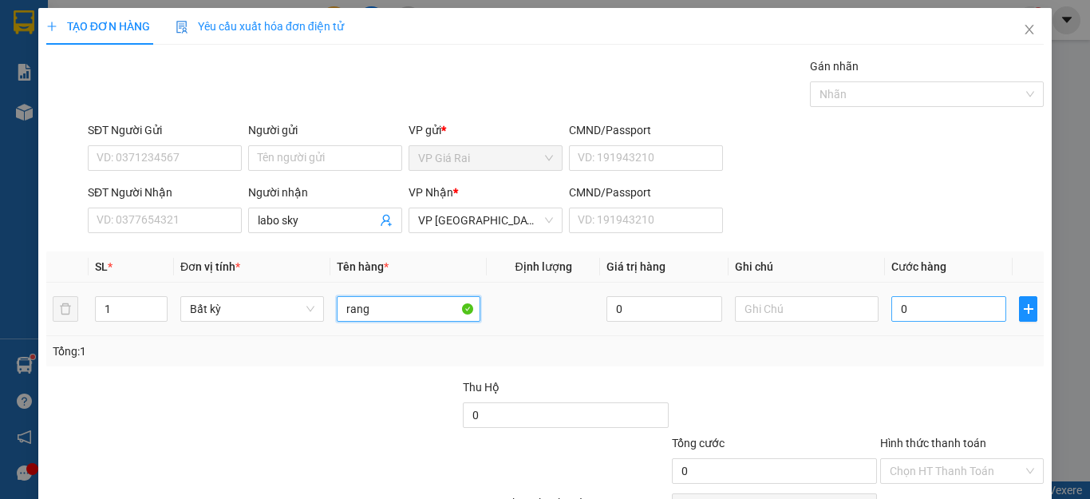
type input "rang"
click at [908, 296] on input "0" at bounding box center [949, 309] width 115 height 26
type input "2"
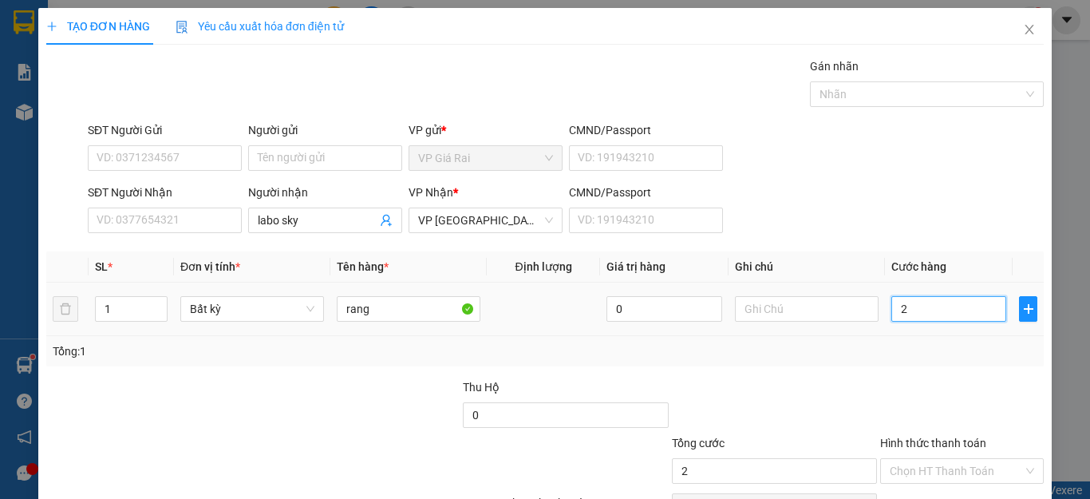
type input "20"
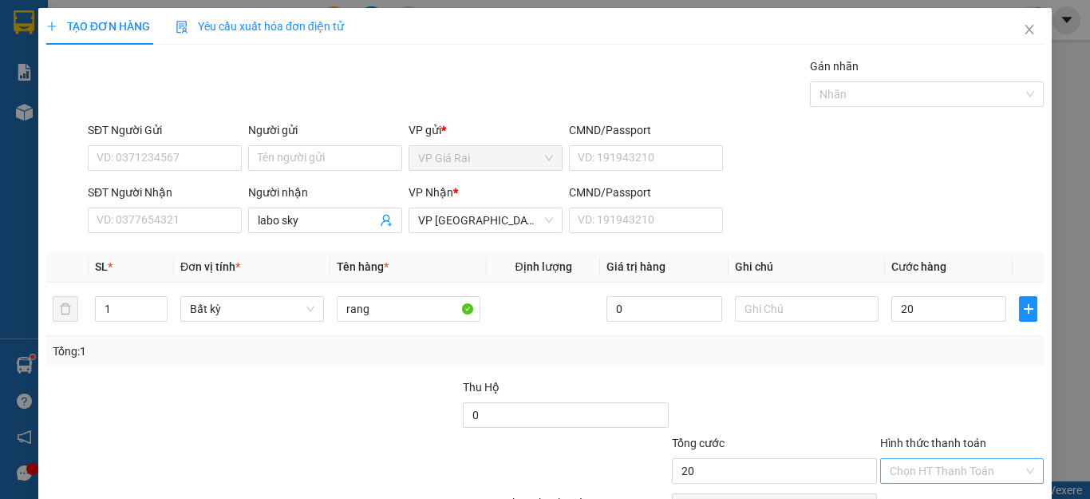
type input "20.000"
drag, startPoint x: 925, startPoint y: 378, endPoint x: 940, endPoint y: 383, distance: 15.9
click at [925, 459] on input "Hình thức thanh toán" at bounding box center [956, 471] width 133 height 24
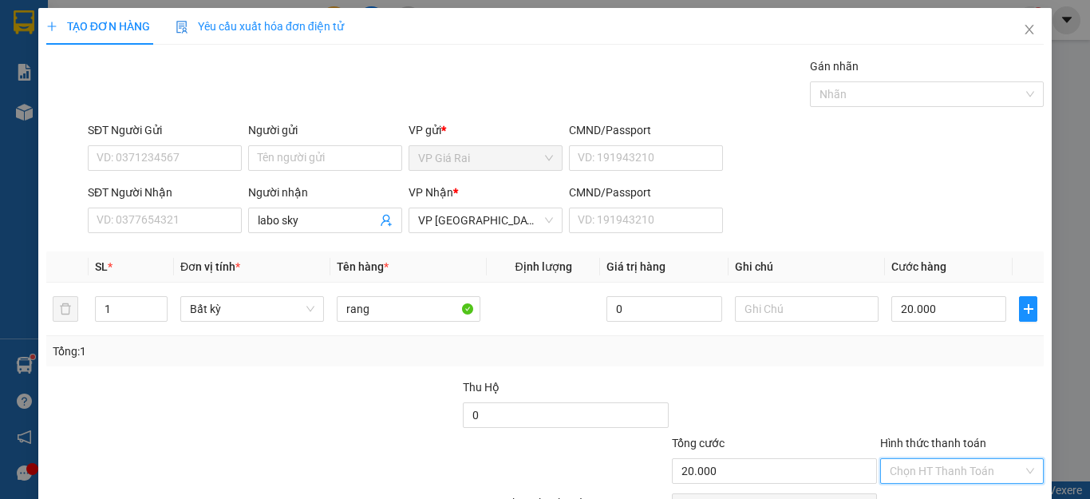
drag, startPoint x: 955, startPoint y: 312, endPoint x: 968, endPoint y: 425, distance: 113.3
click at [955, 378] on div at bounding box center [962, 406] width 167 height 56
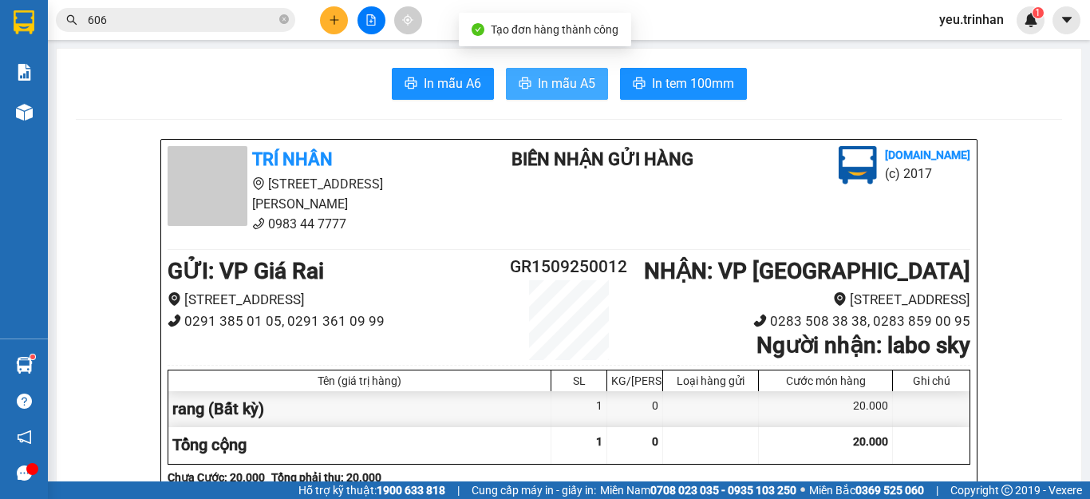
click at [572, 74] on span "In mẫu A5" at bounding box center [566, 83] width 57 height 20
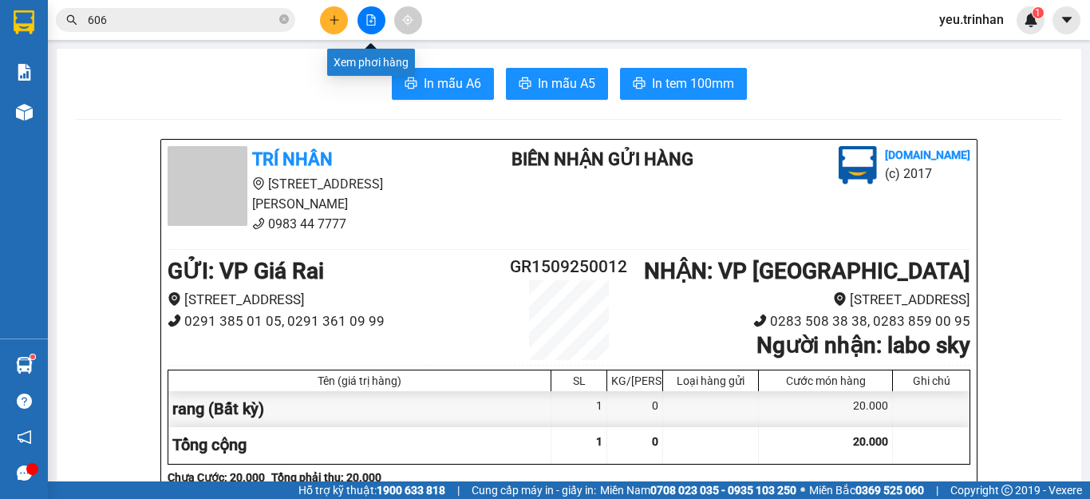
click at [366, 29] on button at bounding box center [372, 20] width 28 height 28
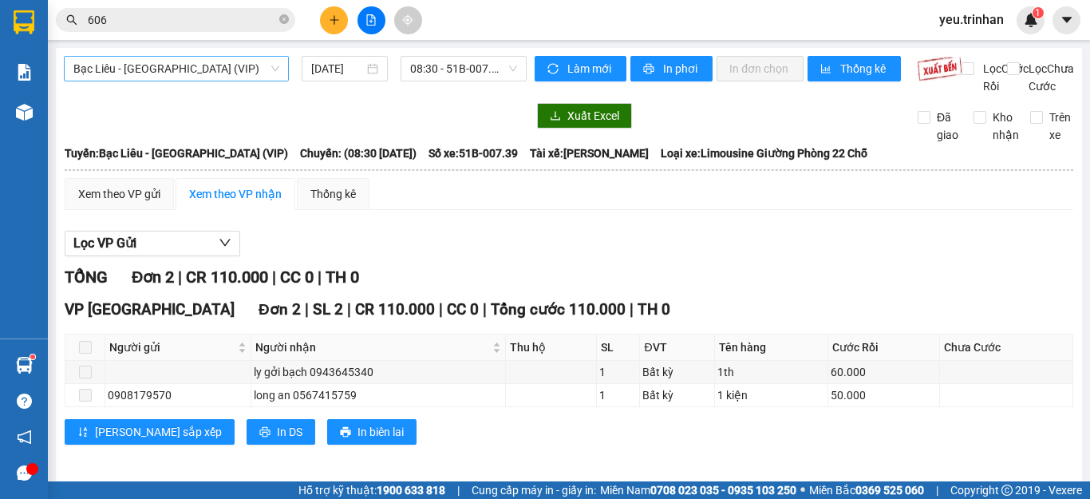
click at [176, 69] on span "Bạc Liêu - [GEOGRAPHIC_DATA] (VIP)" at bounding box center [176, 69] width 206 height 24
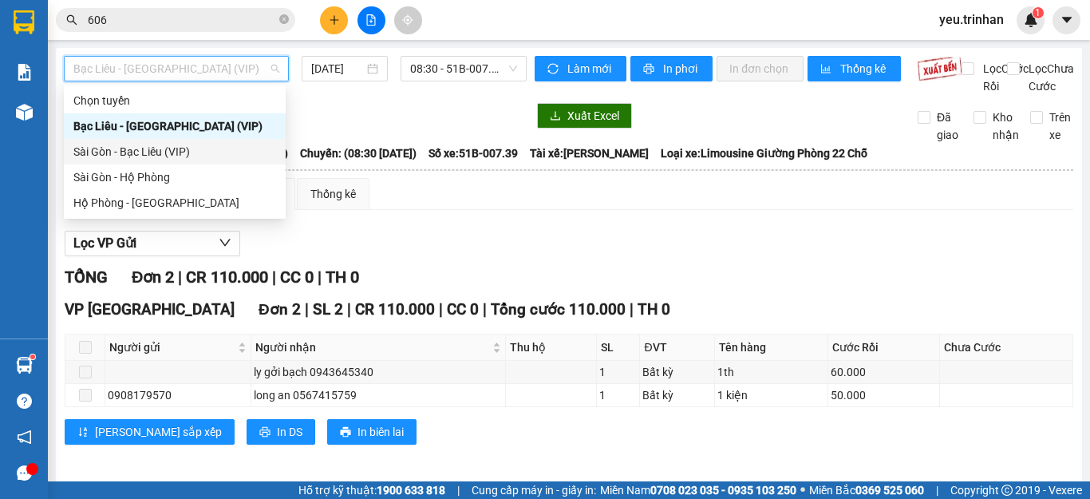
click at [113, 147] on div "Sài Gòn - Bạc Liêu (VIP)" at bounding box center [174, 152] width 203 height 18
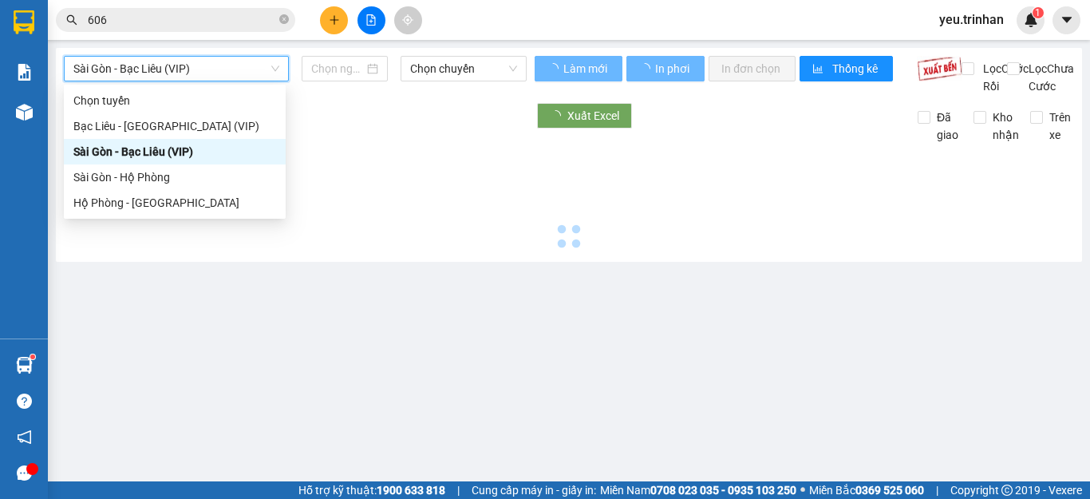
type input "[DATE]"
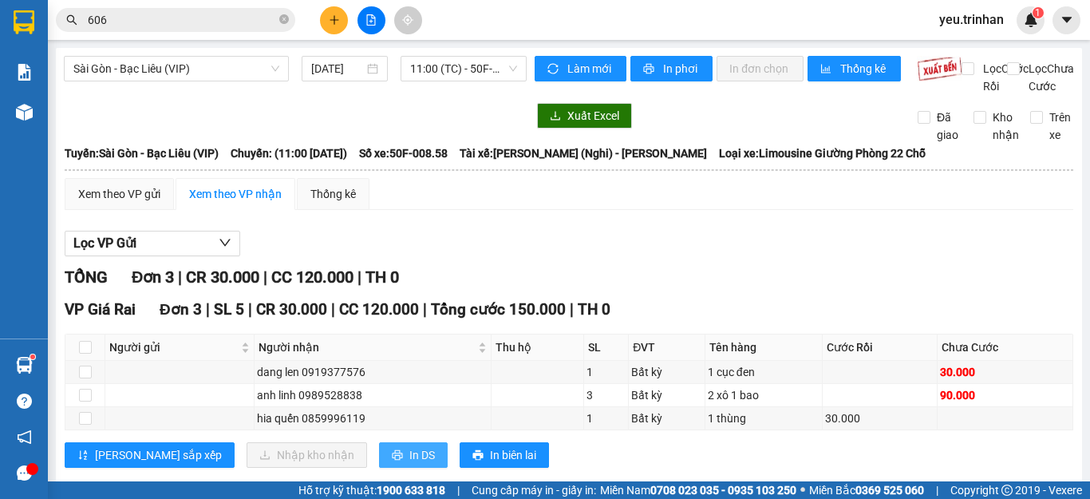
click at [379, 442] on button "In DS" at bounding box center [413, 455] width 69 height 26
click at [331, 22] on button at bounding box center [334, 20] width 28 height 28
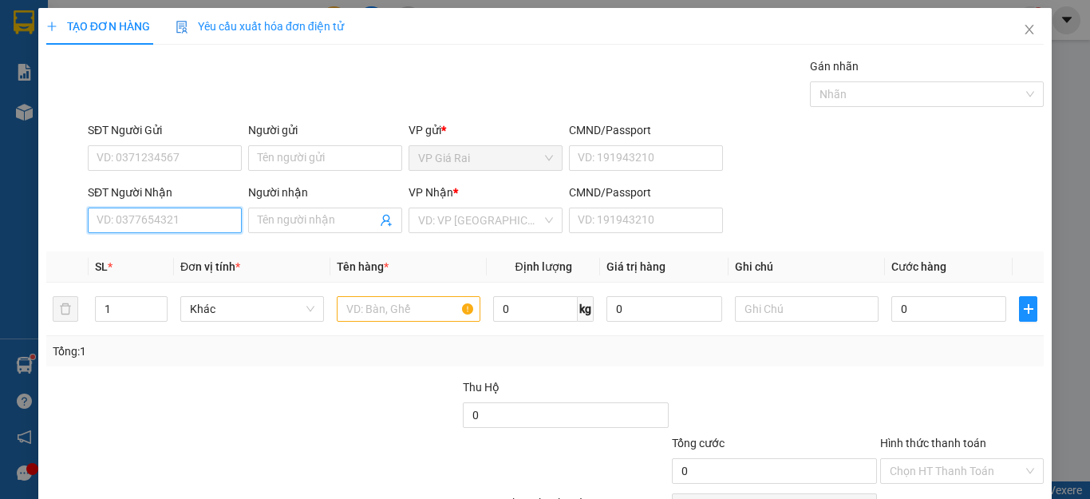
click at [146, 223] on input "SĐT Người Nhận" at bounding box center [165, 221] width 154 height 26
type input "0858082448"
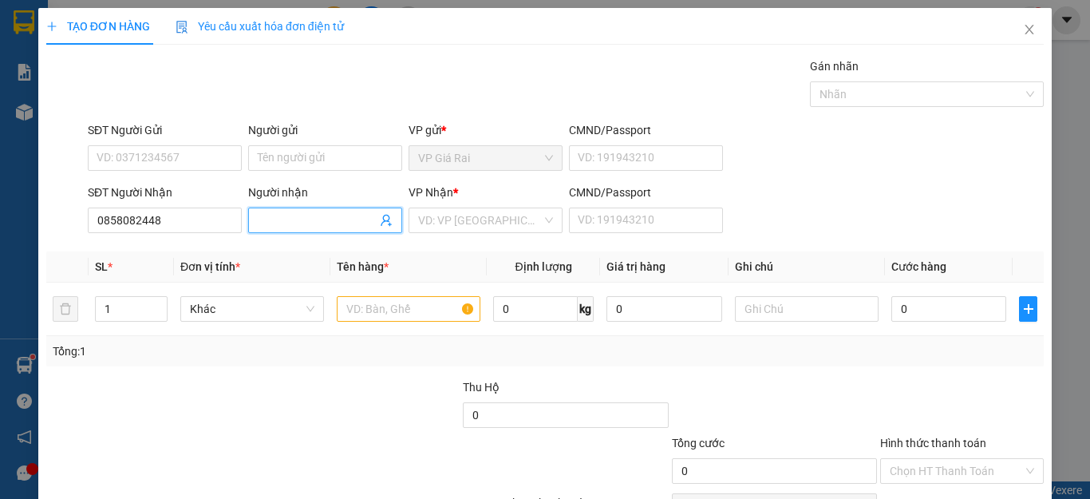
click at [326, 223] on input "Người nhận" at bounding box center [317, 221] width 119 height 18
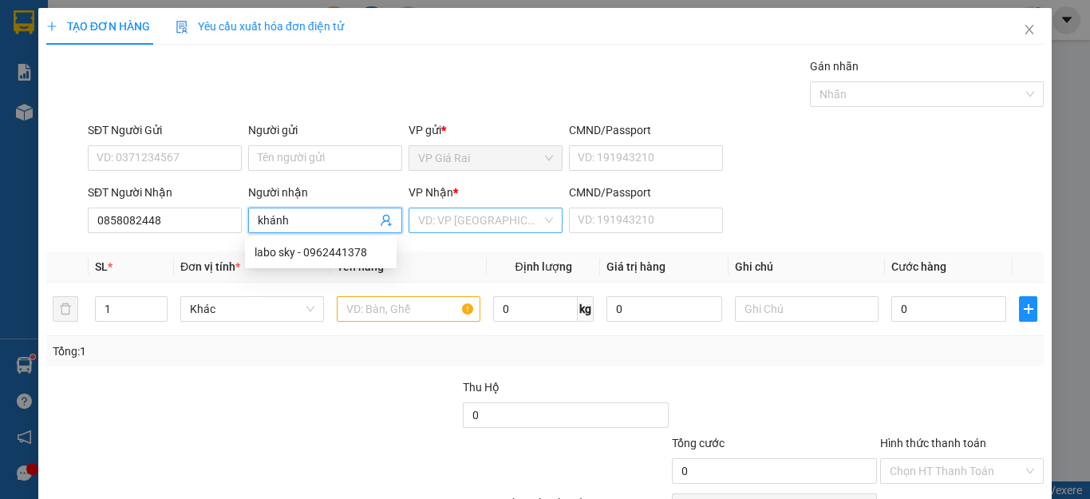
type input "khánh"
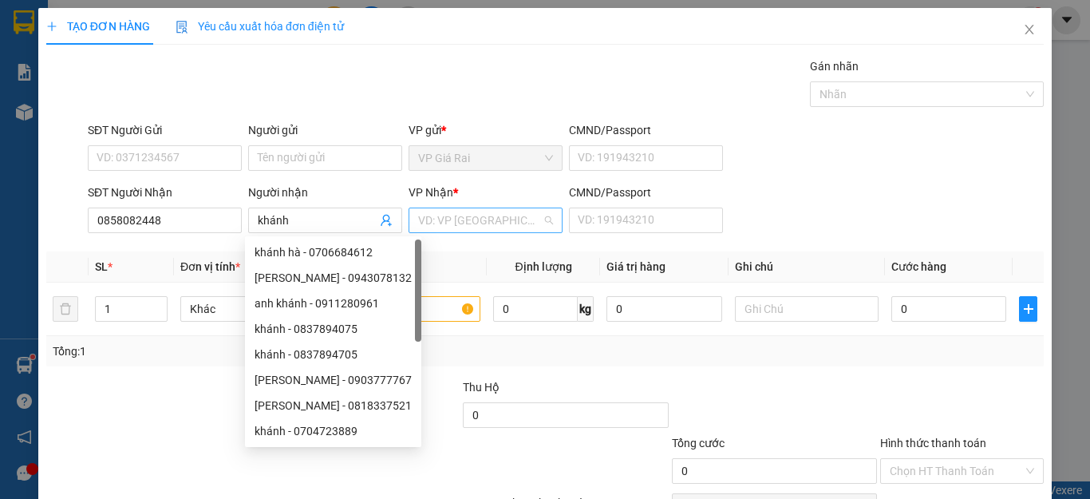
drag, startPoint x: 457, startPoint y: 217, endPoint x: 446, endPoint y: 287, distance: 70.3
click at [457, 220] on input "search" at bounding box center [480, 220] width 124 height 24
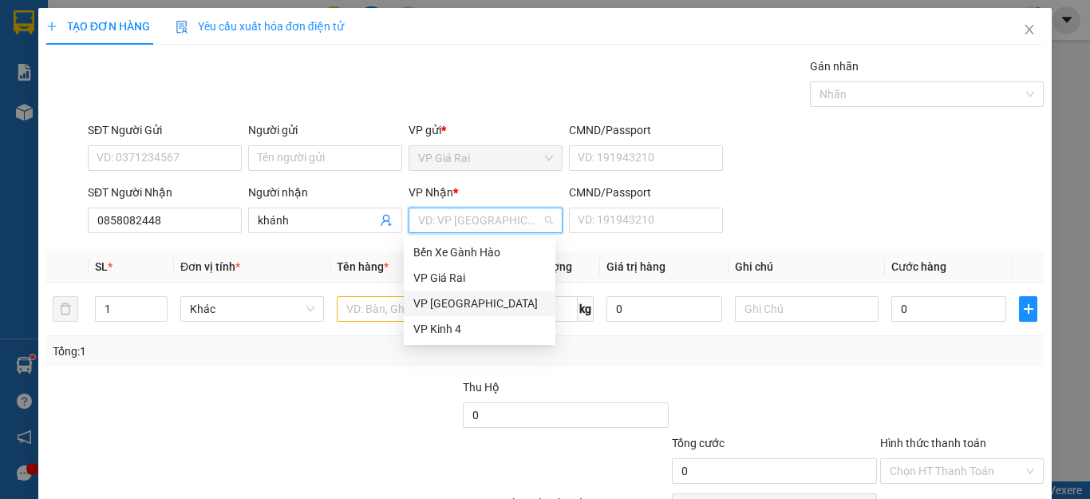
click at [441, 302] on div "VP [GEOGRAPHIC_DATA]" at bounding box center [479, 304] width 133 height 18
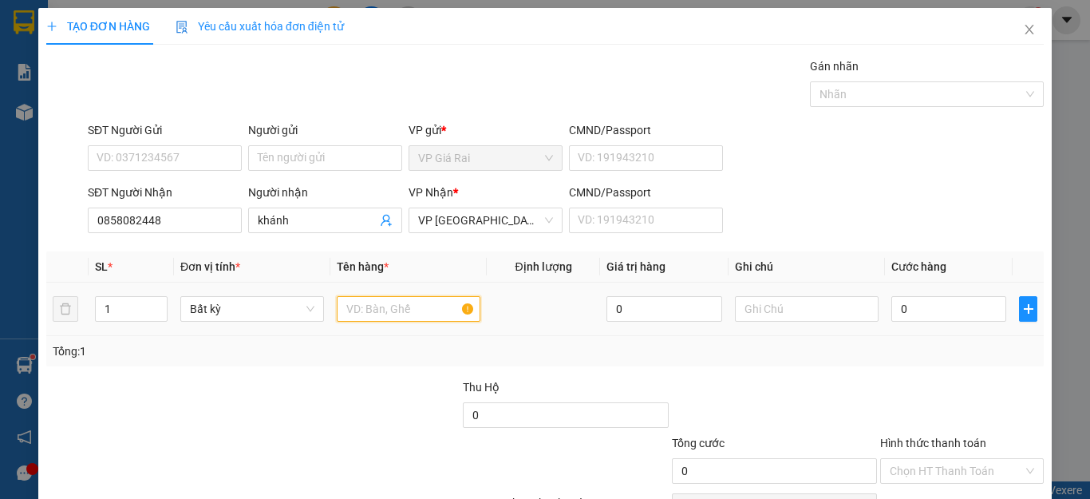
click at [382, 318] on input "text" at bounding box center [409, 309] width 144 height 26
type input "1 giay to"
click at [927, 323] on div "0" at bounding box center [949, 309] width 115 height 32
click at [928, 314] on input "0" at bounding box center [949, 309] width 115 height 26
type input "2"
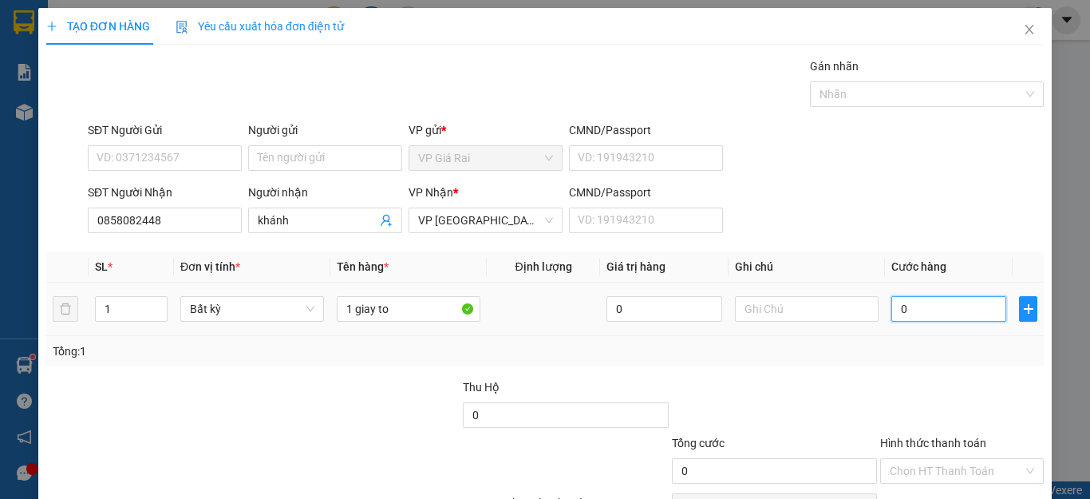
type input "2"
type input "20"
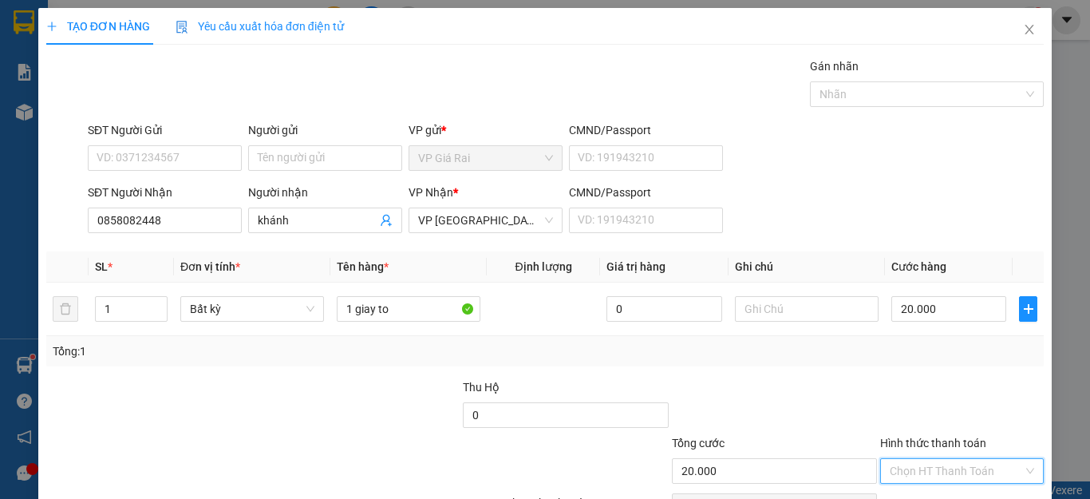
click at [941, 459] on input "Hình thức thanh toán" at bounding box center [956, 471] width 133 height 24
click at [929, 490] on div "Tại văn phòng" at bounding box center [950, 503] width 161 height 26
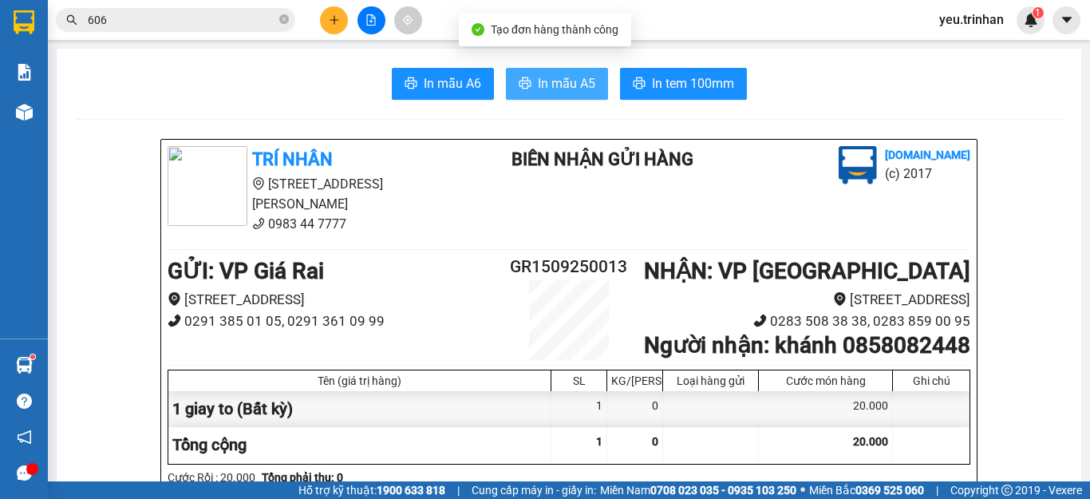
click at [558, 77] on span "In mẫu A5" at bounding box center [566, 83] width 57 height 20
